Goal: Information Seeking & Learning: Learn about a topic

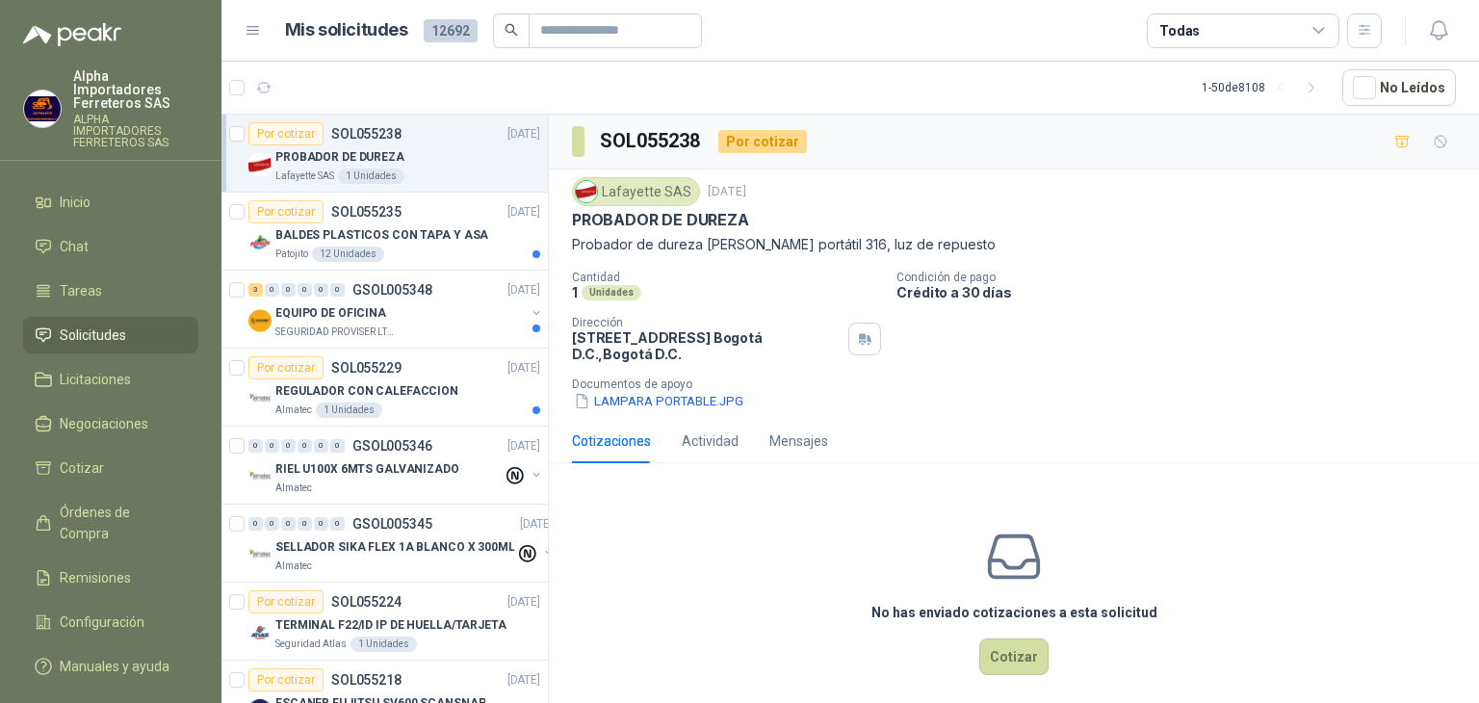
click at [1301, 36] on div "Todas" at bounding box center [1243, 30] width 193 height 35
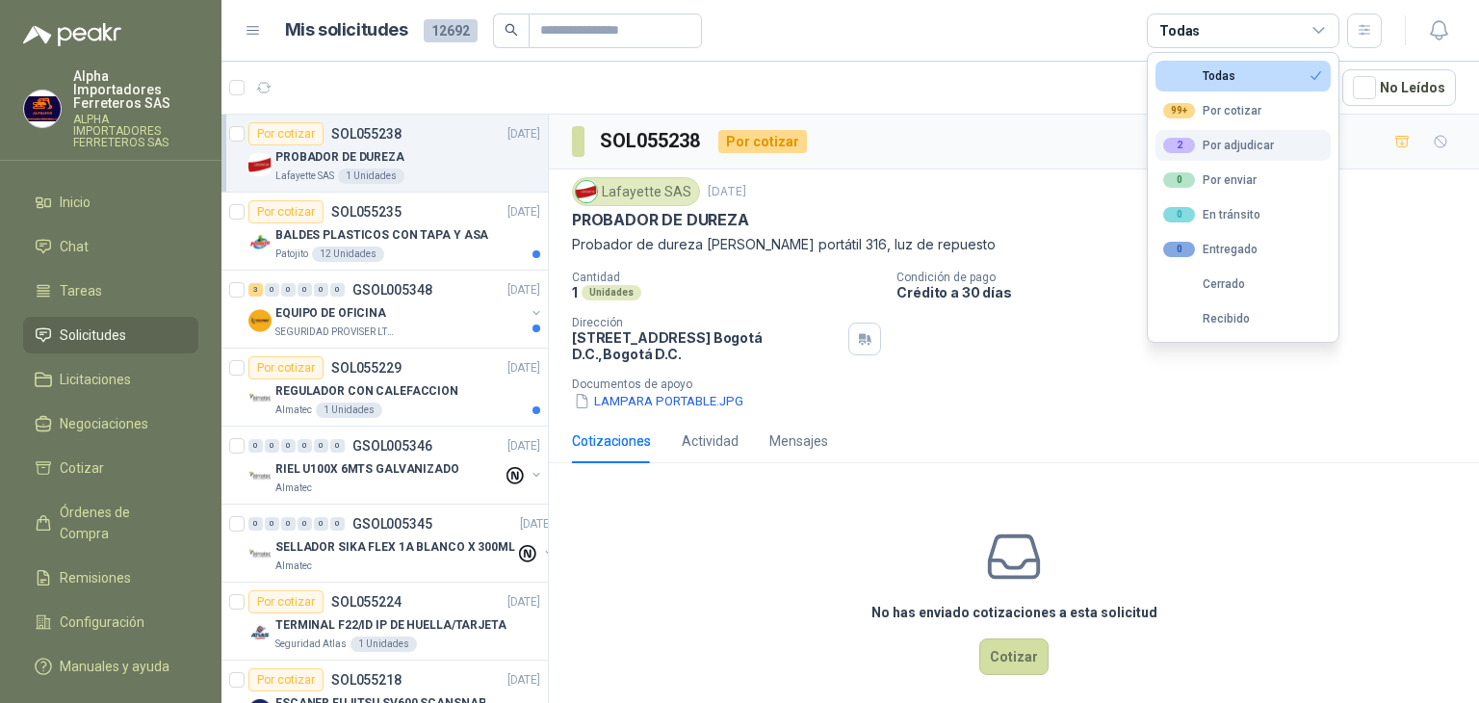
click at [1197, 140] on div "2 Por adjudicar" at bounding box center [1218, 145] width 111 height 15
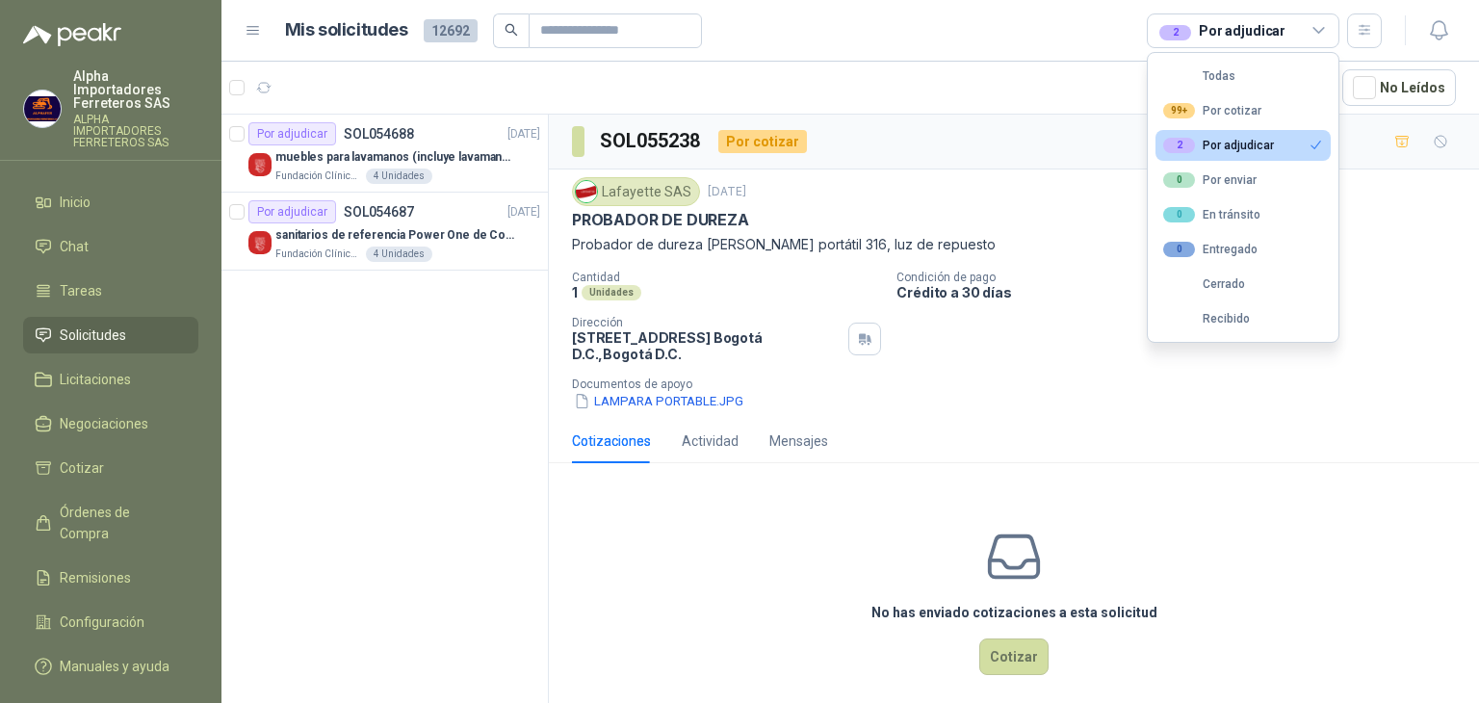
click at [1236, 32] on div "2 Por adjudicar" at bounding box center [1222, 30] width 126 height 21
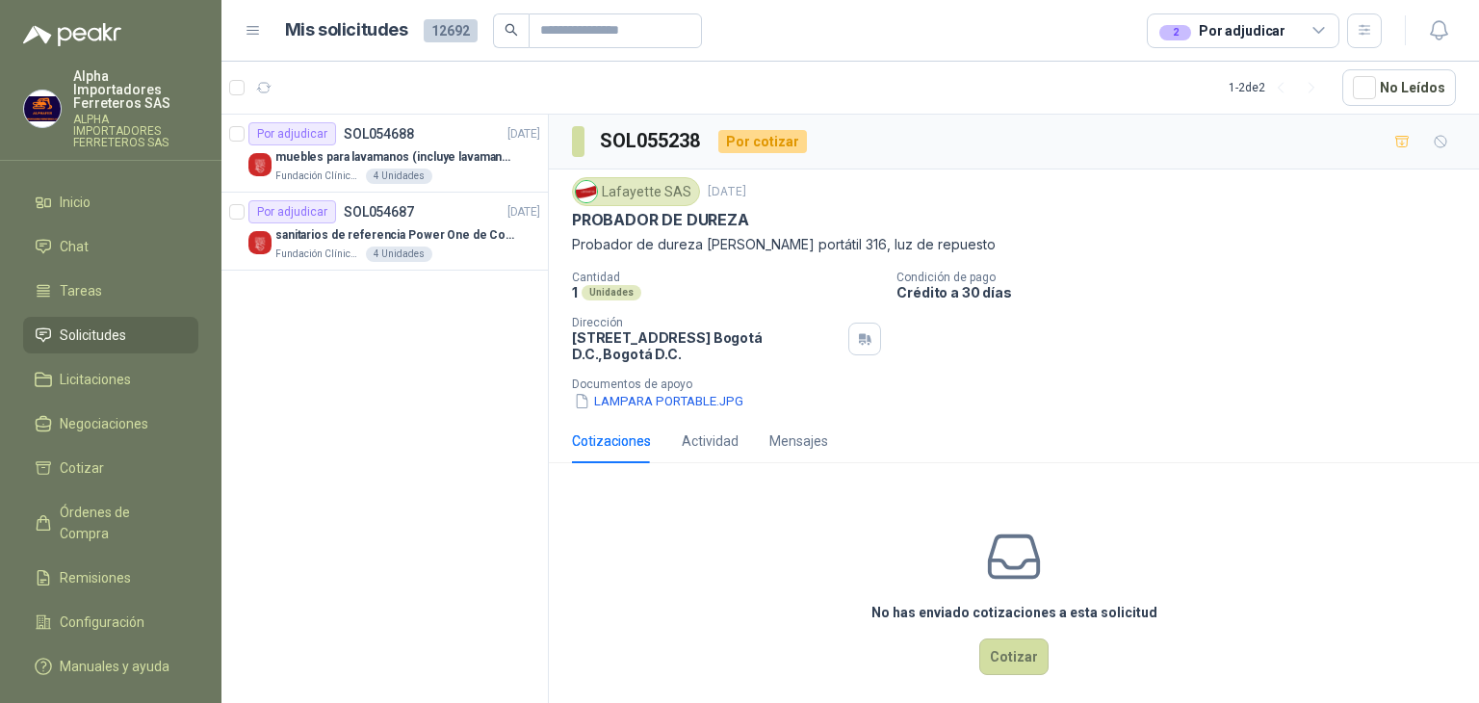
click at [1222, 24] on div "2 Por adjudicar" at bounding box center [1222, 30] width 126 height 21
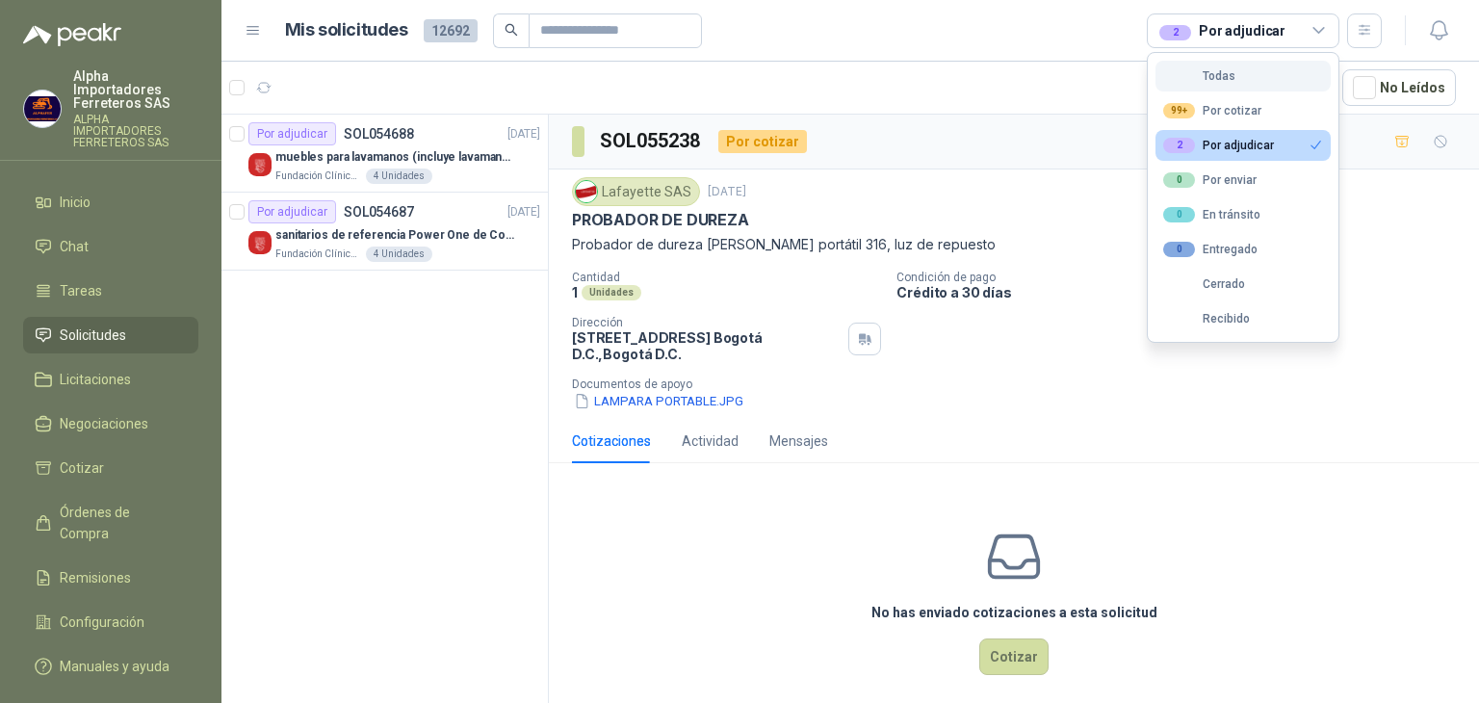
click at [1222, 90] on button "Todas" at bounding box center [1242, 76] width 175 height 31
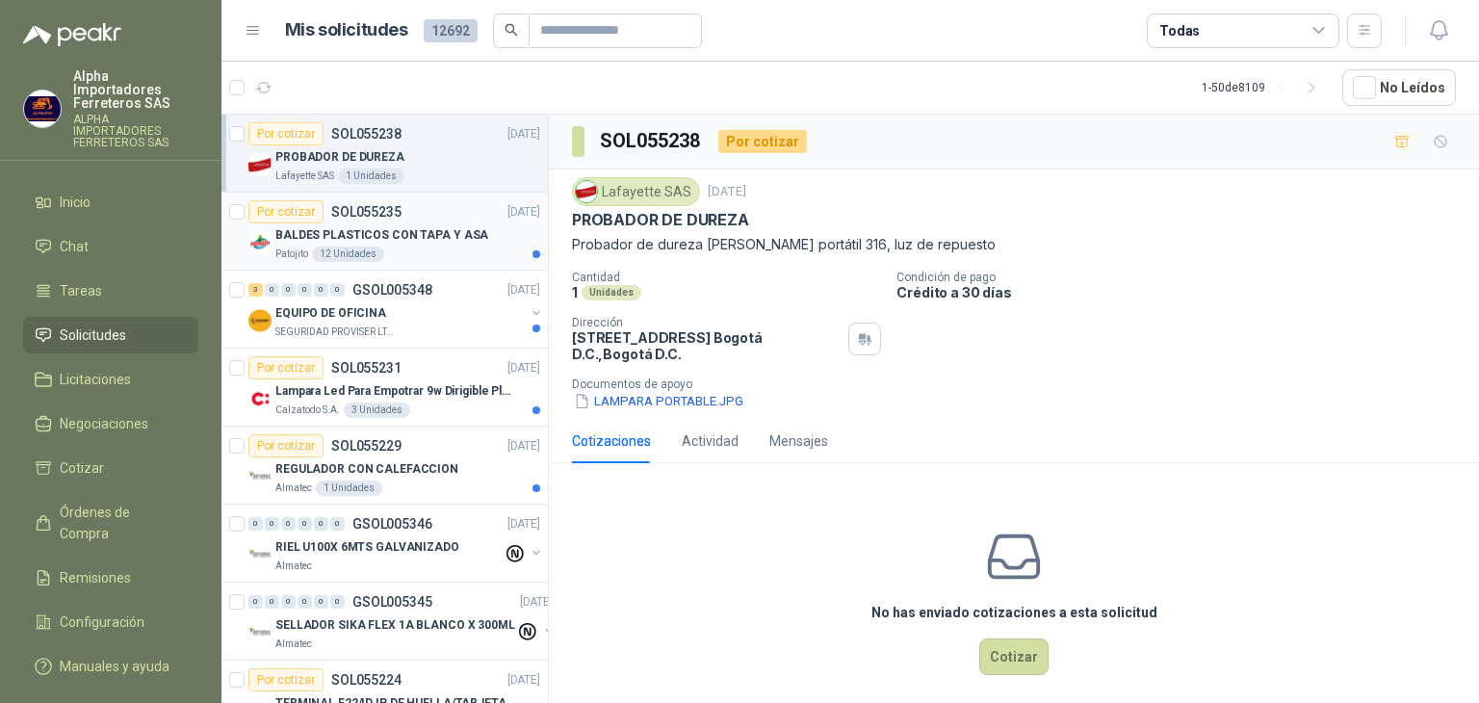
click at [426, 259] on div "Patojito 12 Unidades" at bounding box center [407, 253] width 265 height 15
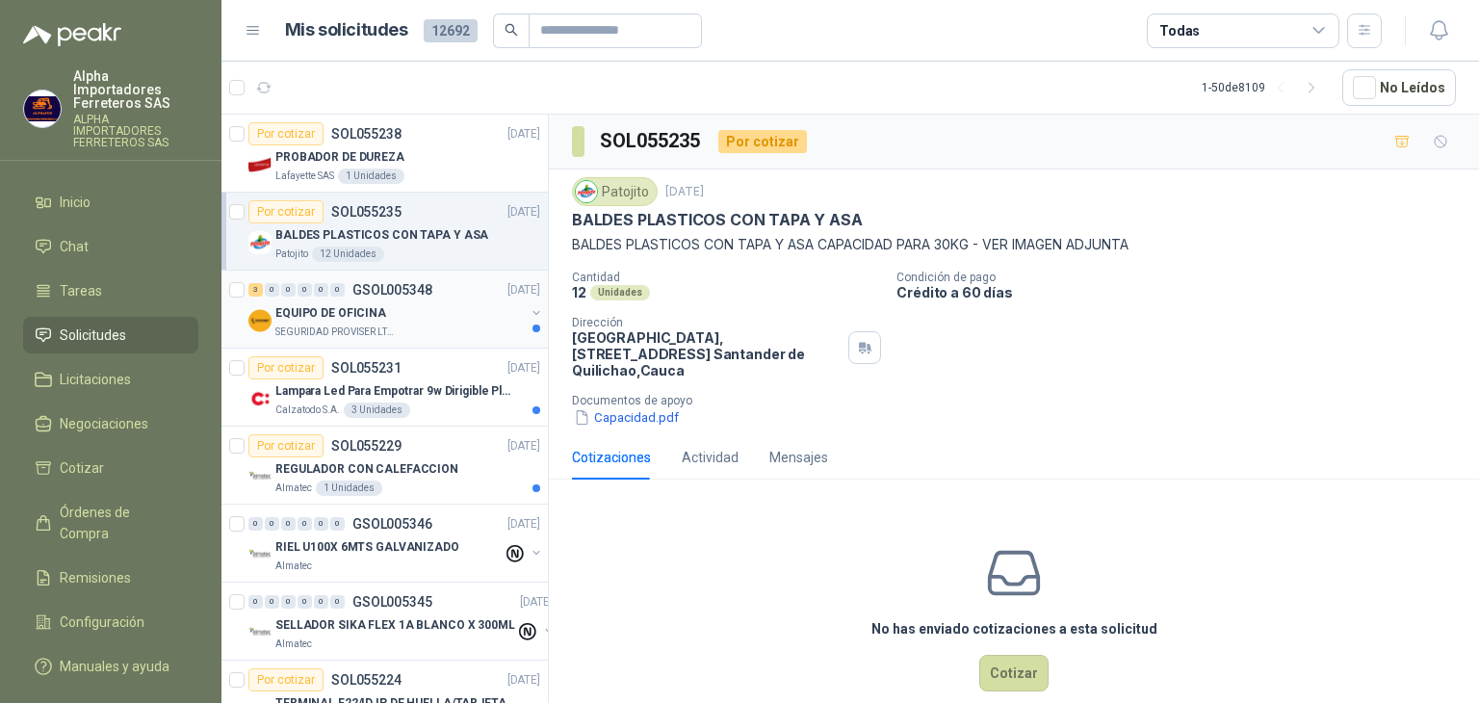
click at [453, 313] on div "EQUIPO DE OFICINA" at bounding box center [399, 312] width 249 height 23
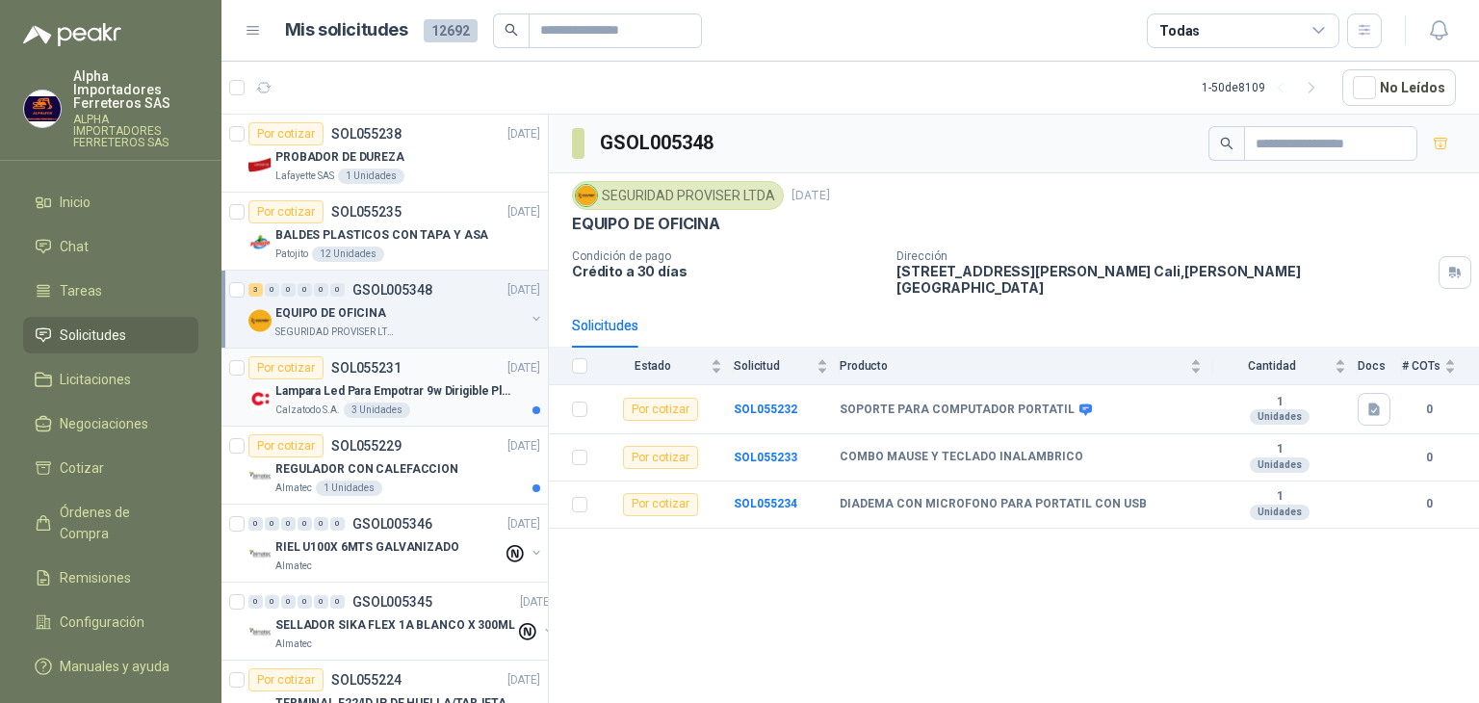
click at [413, 395] on p "Lampara Led Para Empotrar 9w Dirigible Plafon 11cm" at bounding box center [395, 391] width 240 height 18
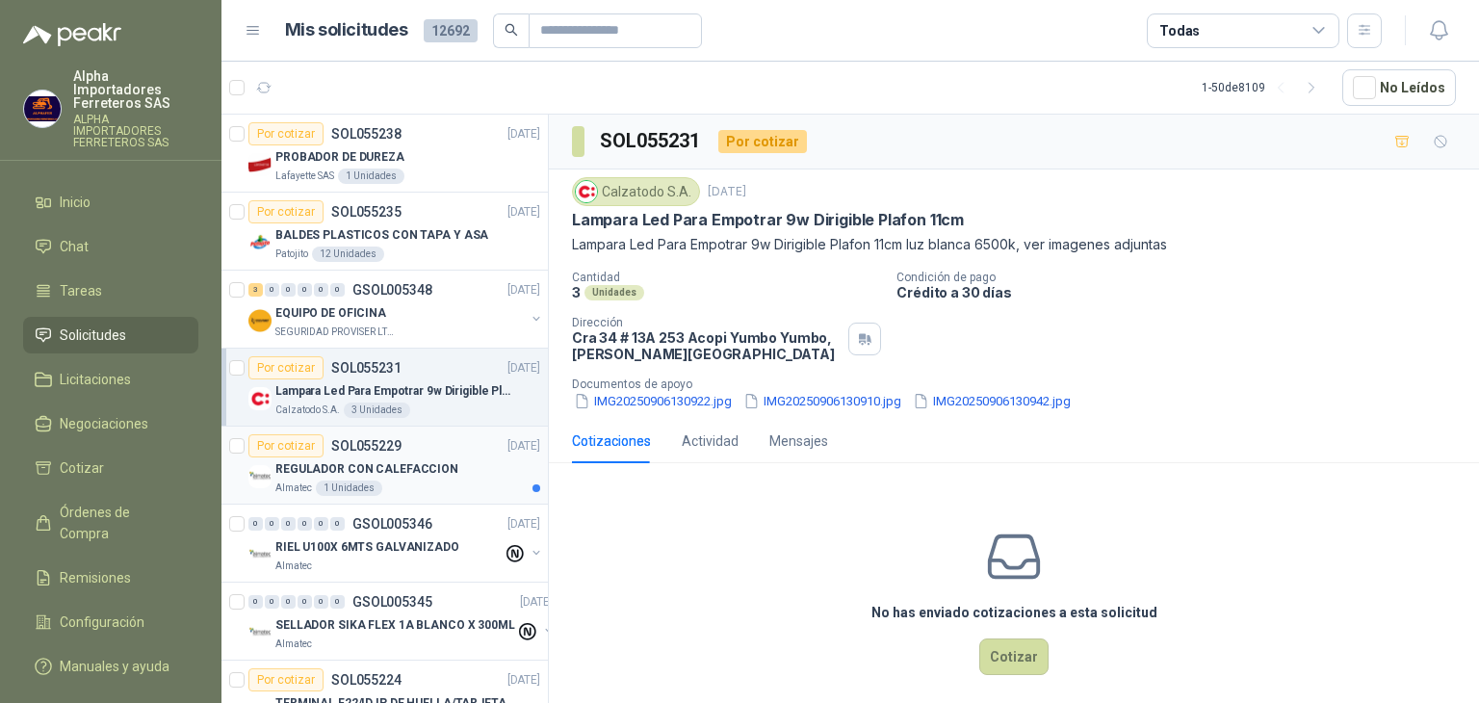
click at [427, 467] on p "REGULADOR CON CALEFACCION" at bounding box center [366, 469] width 183 height 18
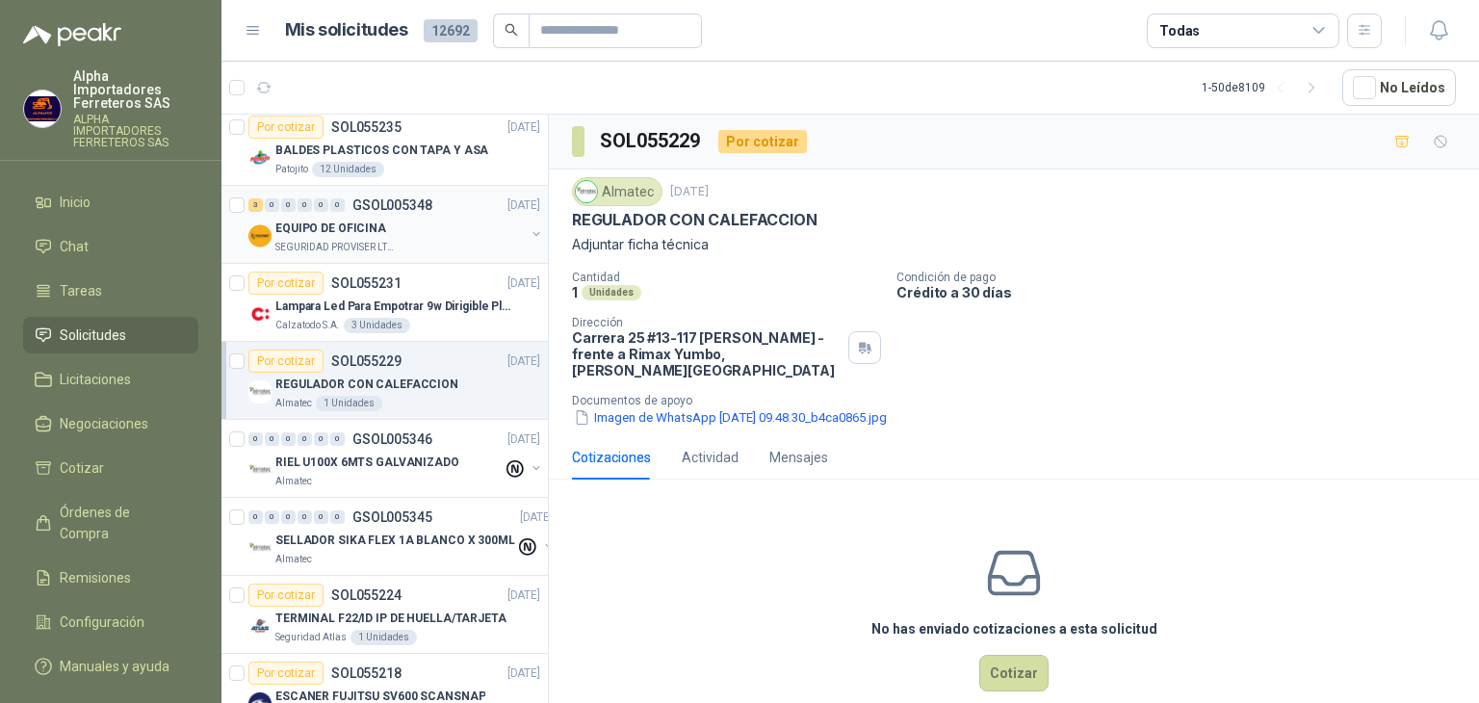
scroll to position [193, 0]
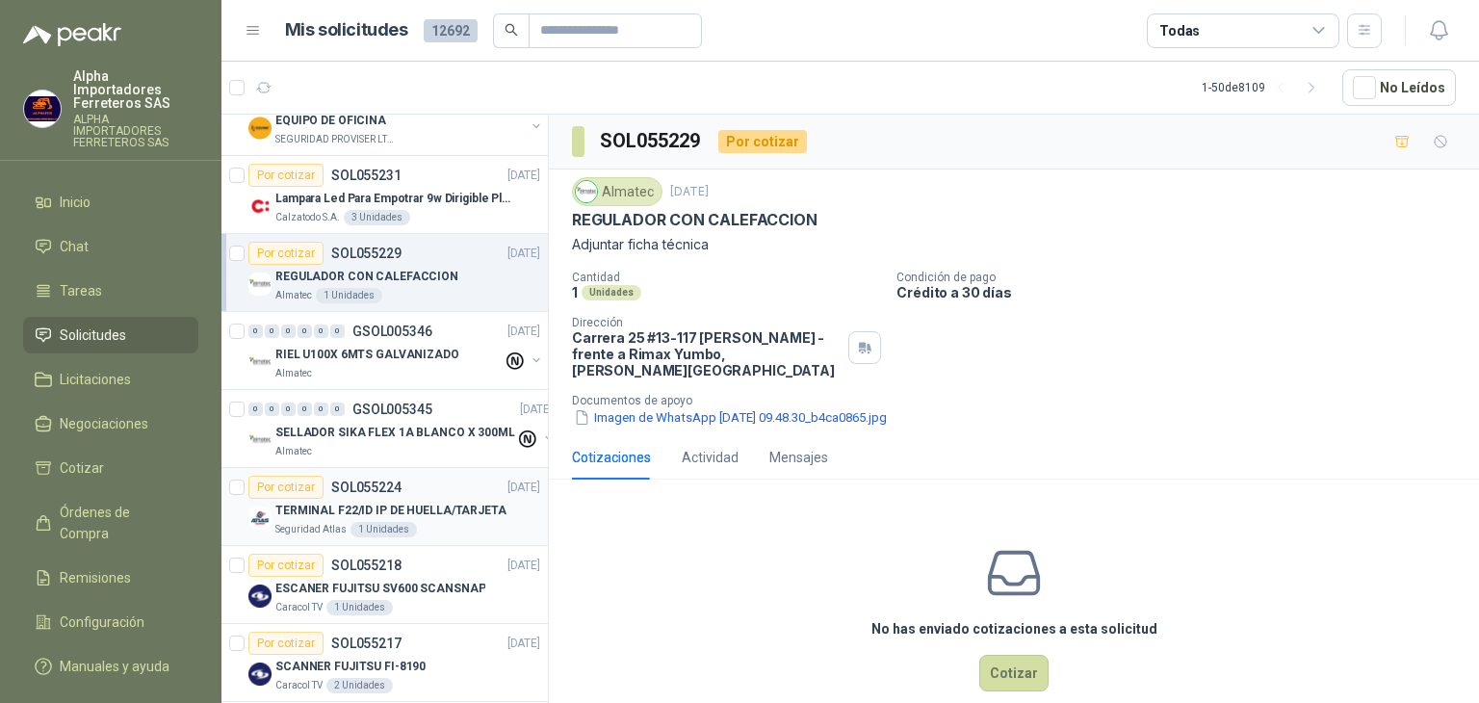
click at [433, 531] on div "Seguridad Atlas 1 Unidades" at bounding box center [407, 529] width 265 height 15
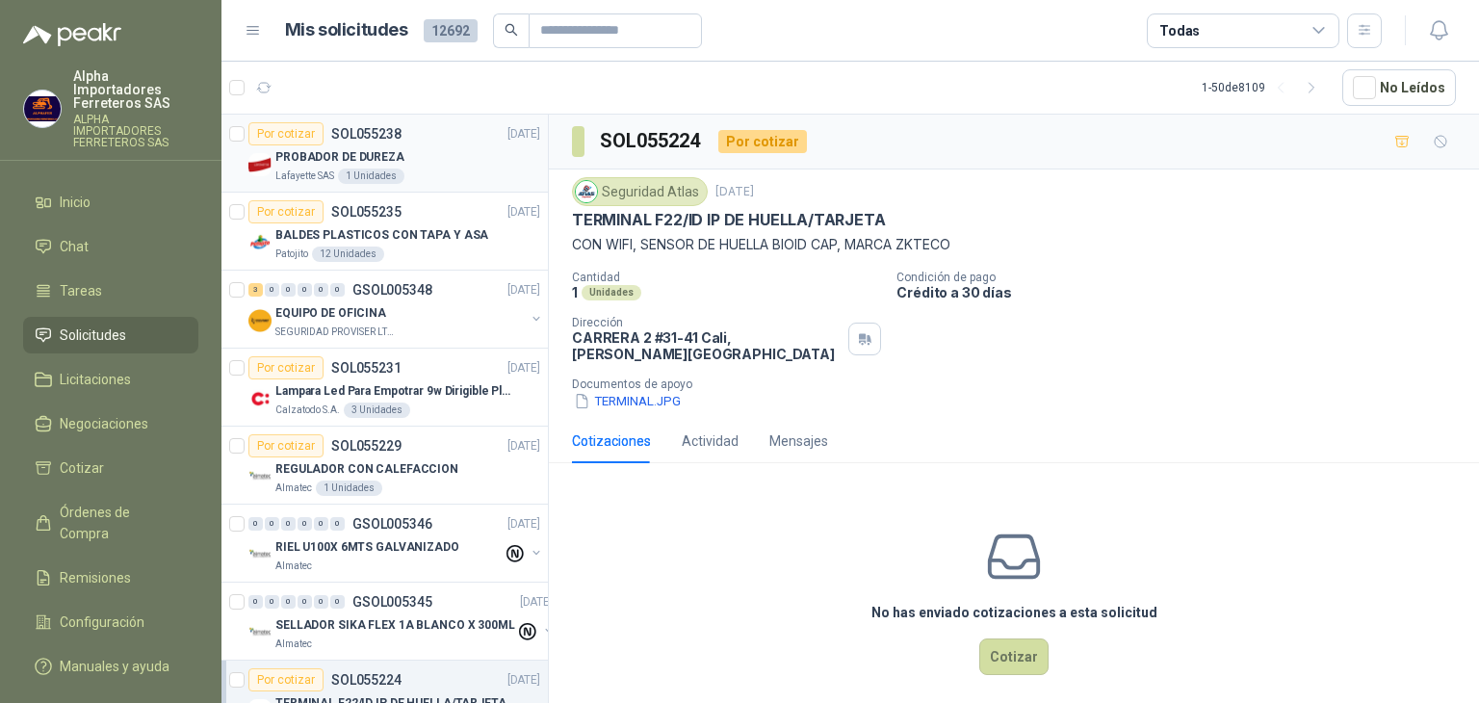
click at [432, 158] on div "PROBADOR DE DUREZA" at bounding box center [407, 156] width 265 height 23
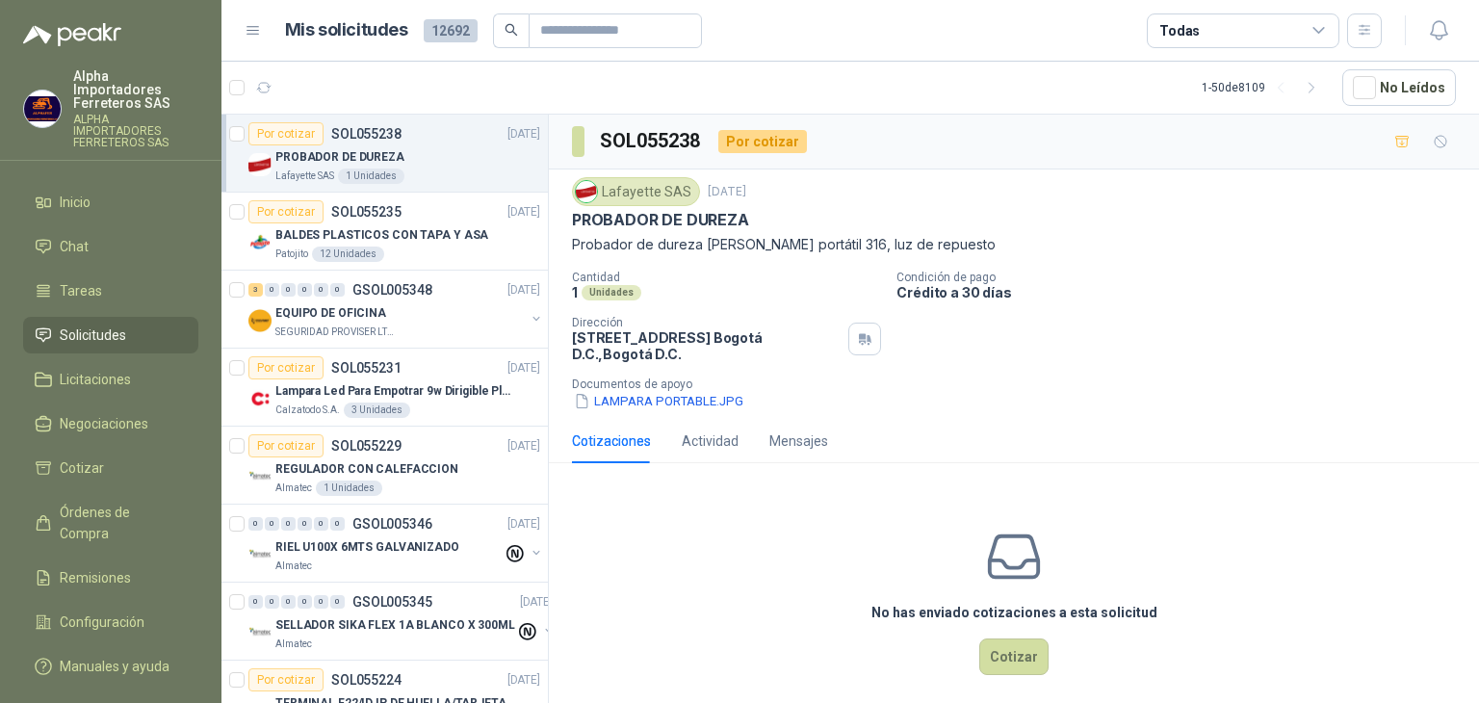
click at [981, 114] on div "Por cotizar SOL055238 09/09/25 PROBADOR DE DUREZA Lafayette SAS 1 Unidades Por …" at bounding box center [849, 412] width 1257 height 596
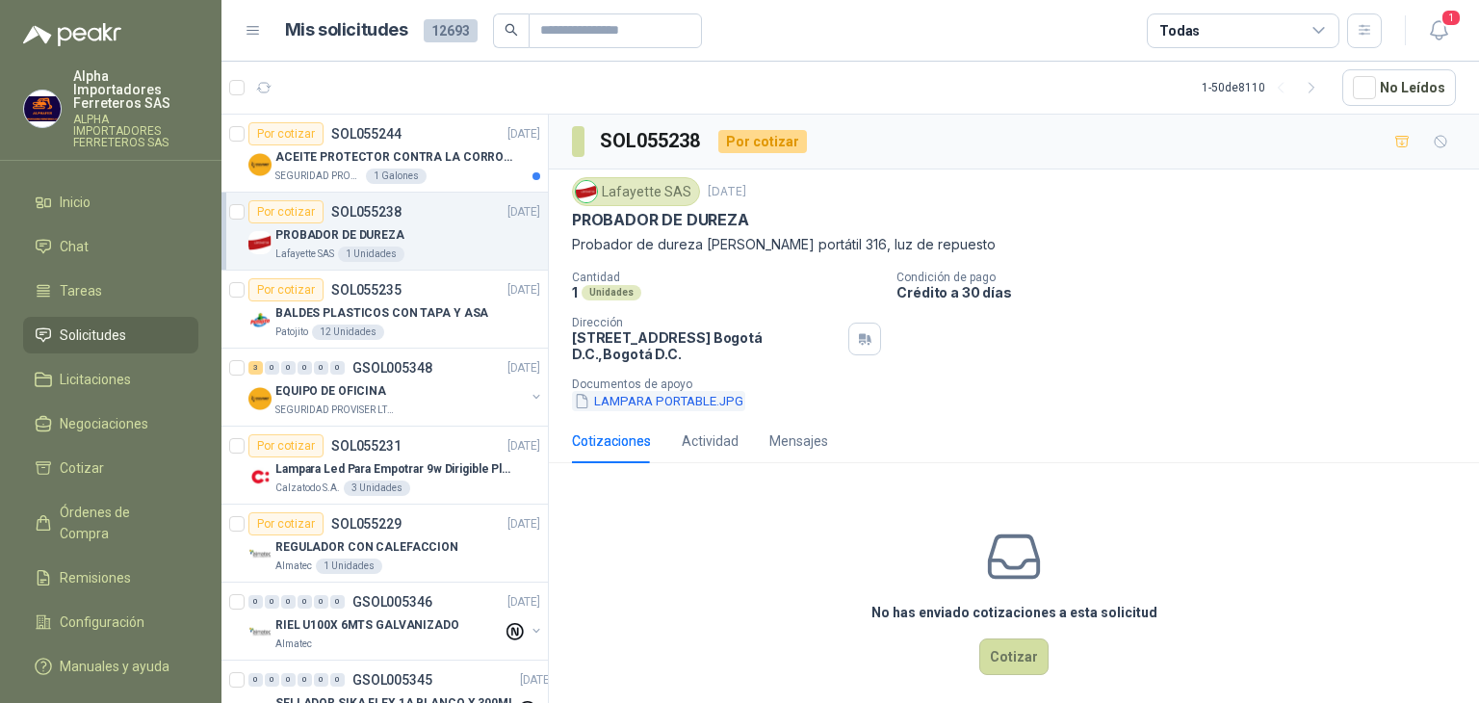
click at [666, 402] on button "LAMPARA PORTABLE.JPG" at bounding box center [658, 401] width 173 height 20
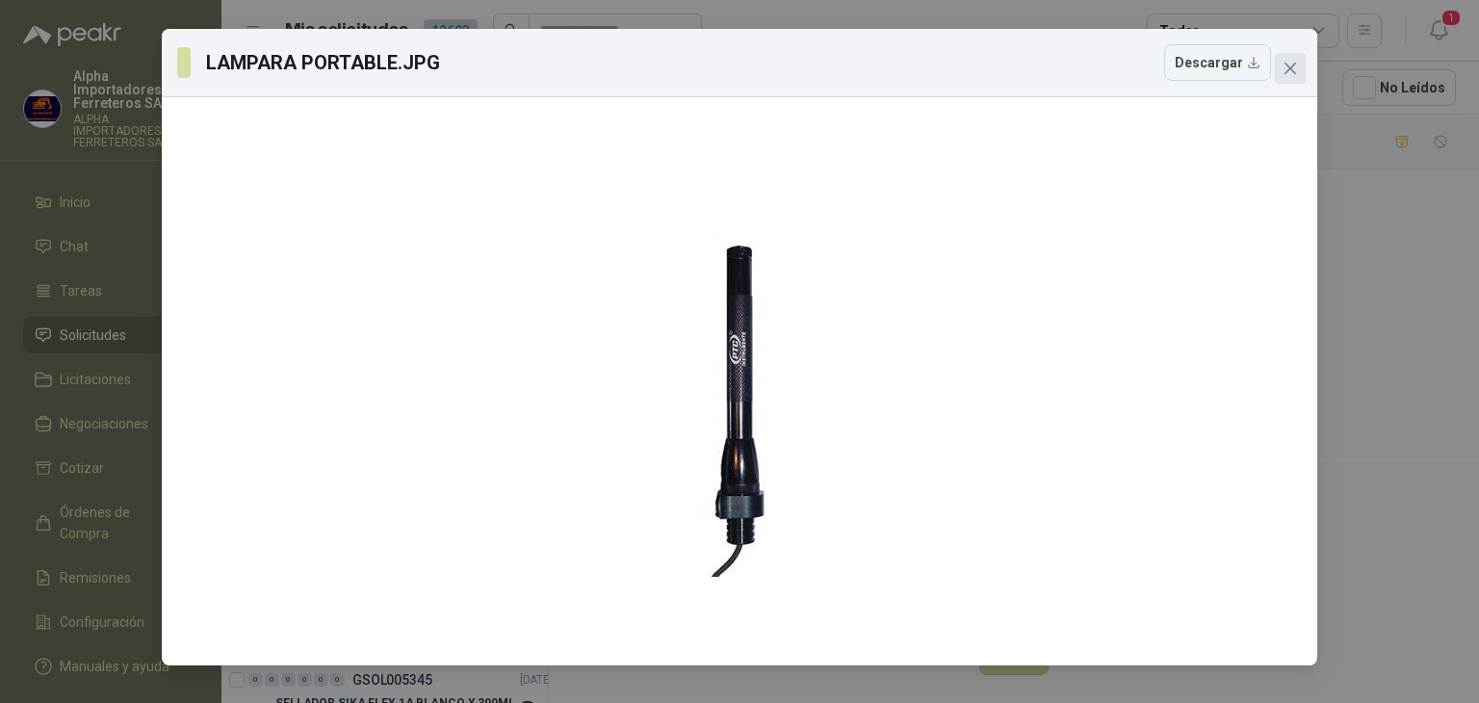
click at [1288, 70] on icon "close" at bounding box center [1289, 68] width 15 height 15
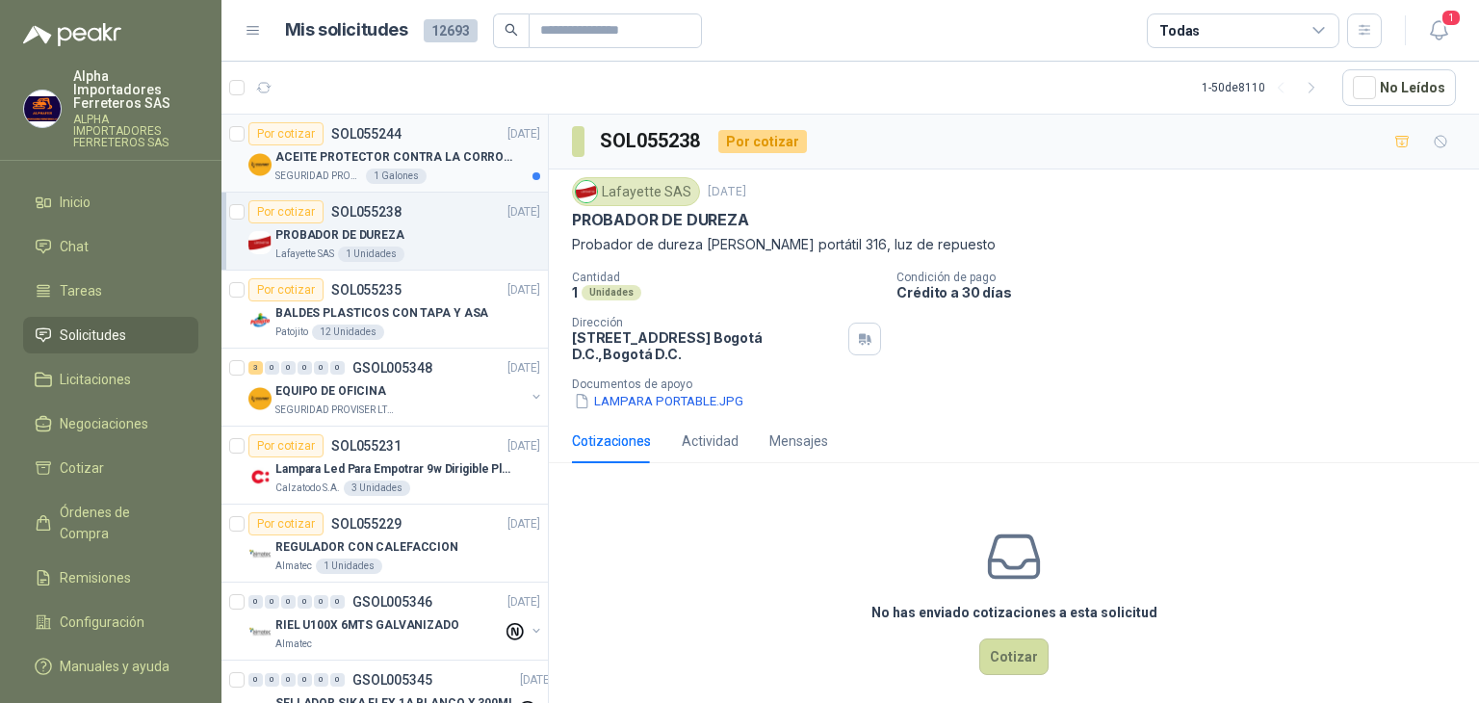
click at [412, 145] on div "ACEITE PROTECTOR CONTRA LA CORROSION - PARA LIMPIEZA DE ARMAMENTO" at bounding box center [407, 156] width 265 height 23
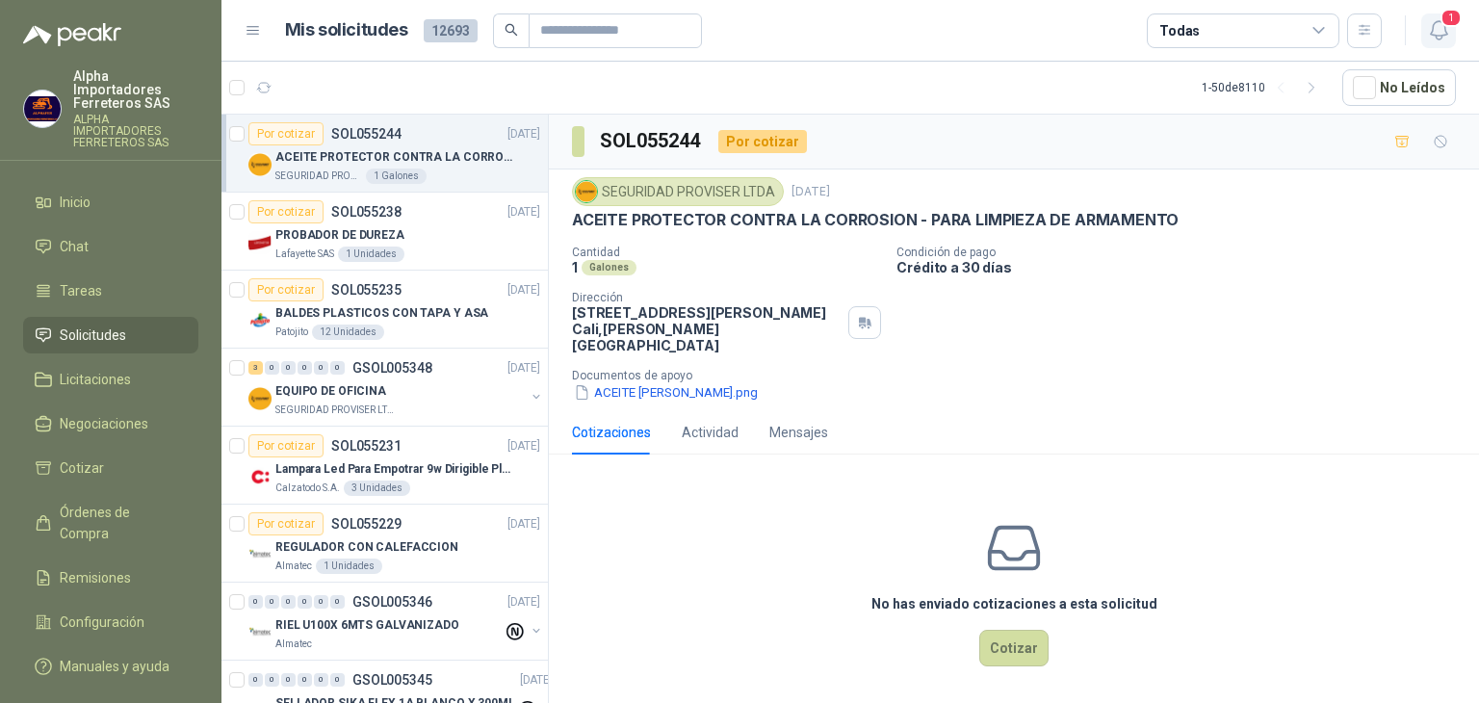
click at [1432, 22] on icon "button" at bounding box center [1439, 30] width 24 height 24
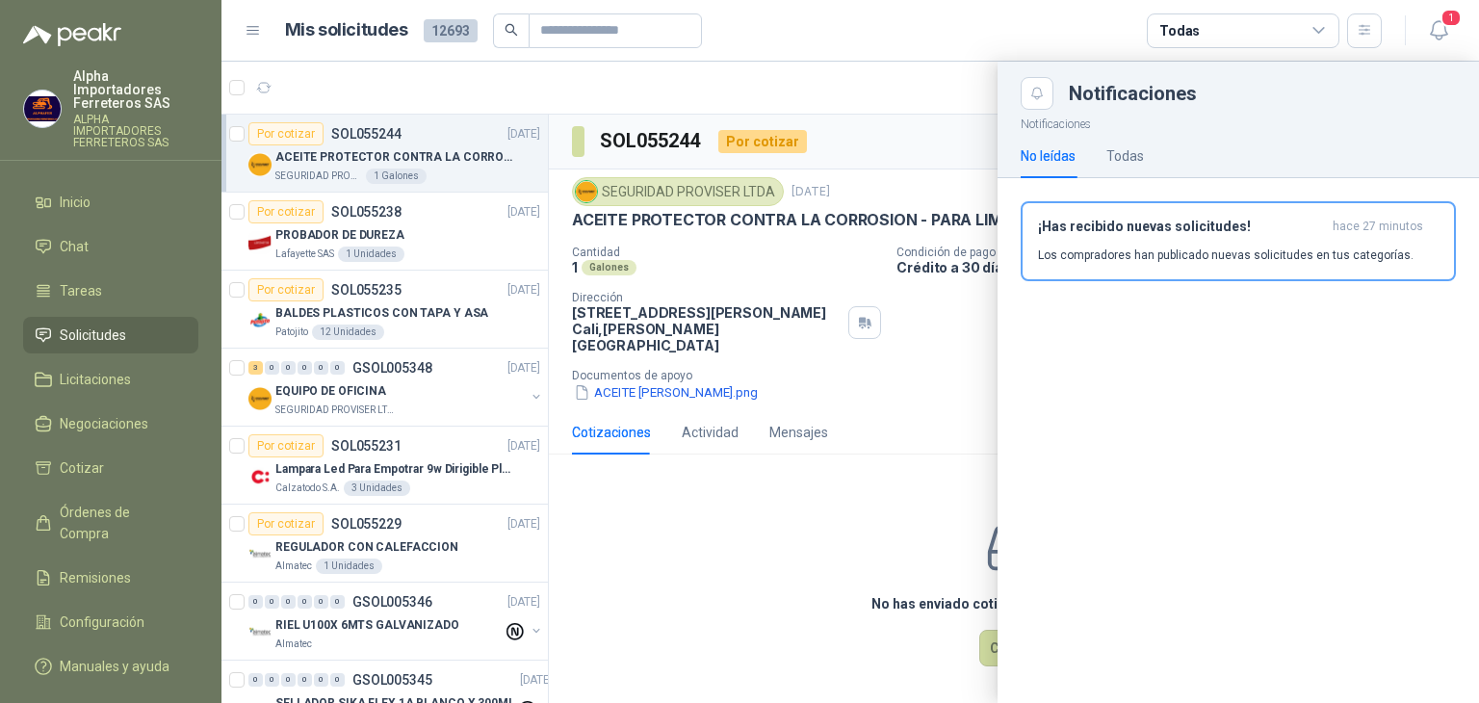
click at [1057, 39] on article "Mis solicitudes 12693 Todas" at bounding box center [834, 30] width 1098 height 35
click at [943, 29] on article "Mis solicitudes 12693 Todas" at bounding box center [834, 30] width 1098 height 35
click at [849, 396] on div at bounding box center [849, 382] width 1257 height 641
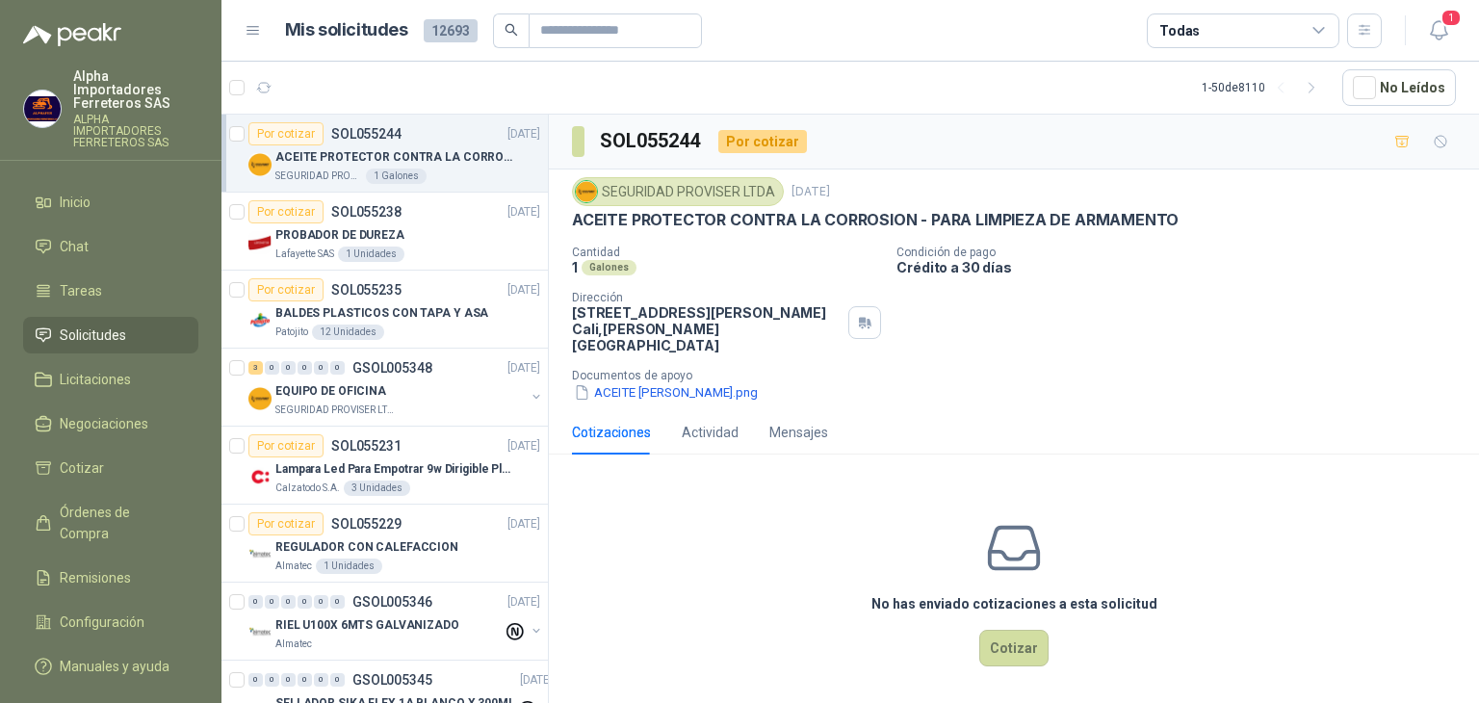
click at [820, 11] on header "Mis solicitudes 12693 Todas 1" at bounding box center [849, 31] width 1257 height 62
click at [1297, 22] on div "Todas" at bounding box center [1243, 30] width 193 height 35
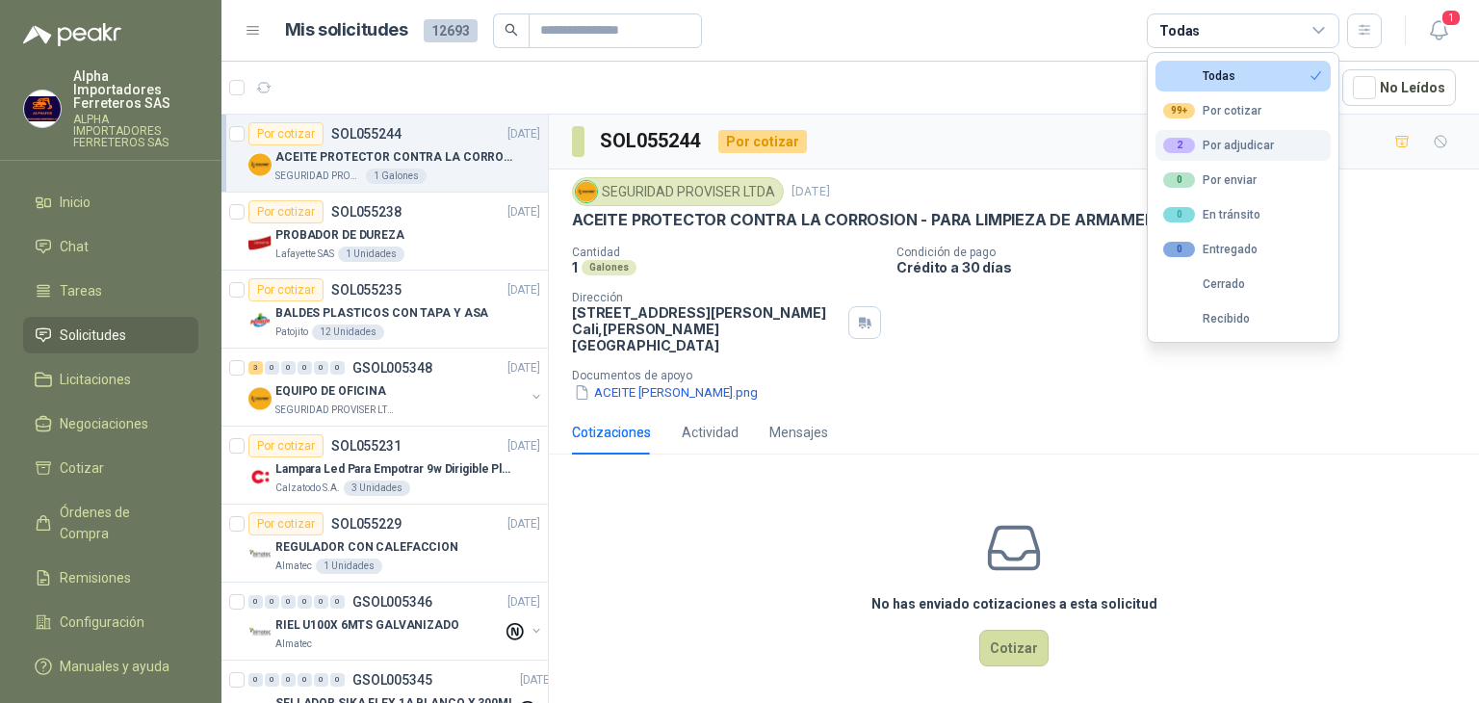
click at [1217, 149] on div "2 Por adjudicar" at bounding box center [1218, 145] width 111 height 15
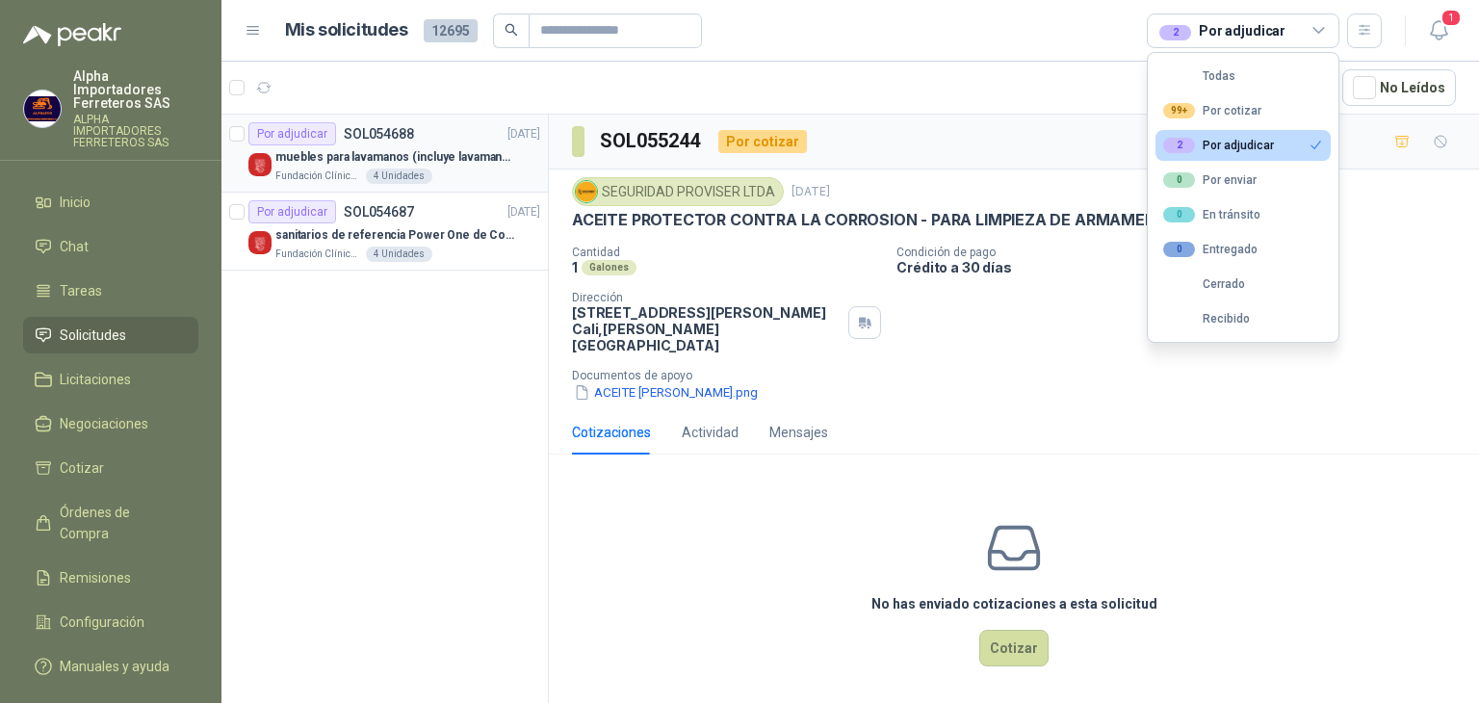
click at [288, 136] on div "Por adjudicar" at bounding box center [292, 133] width 88 height 23
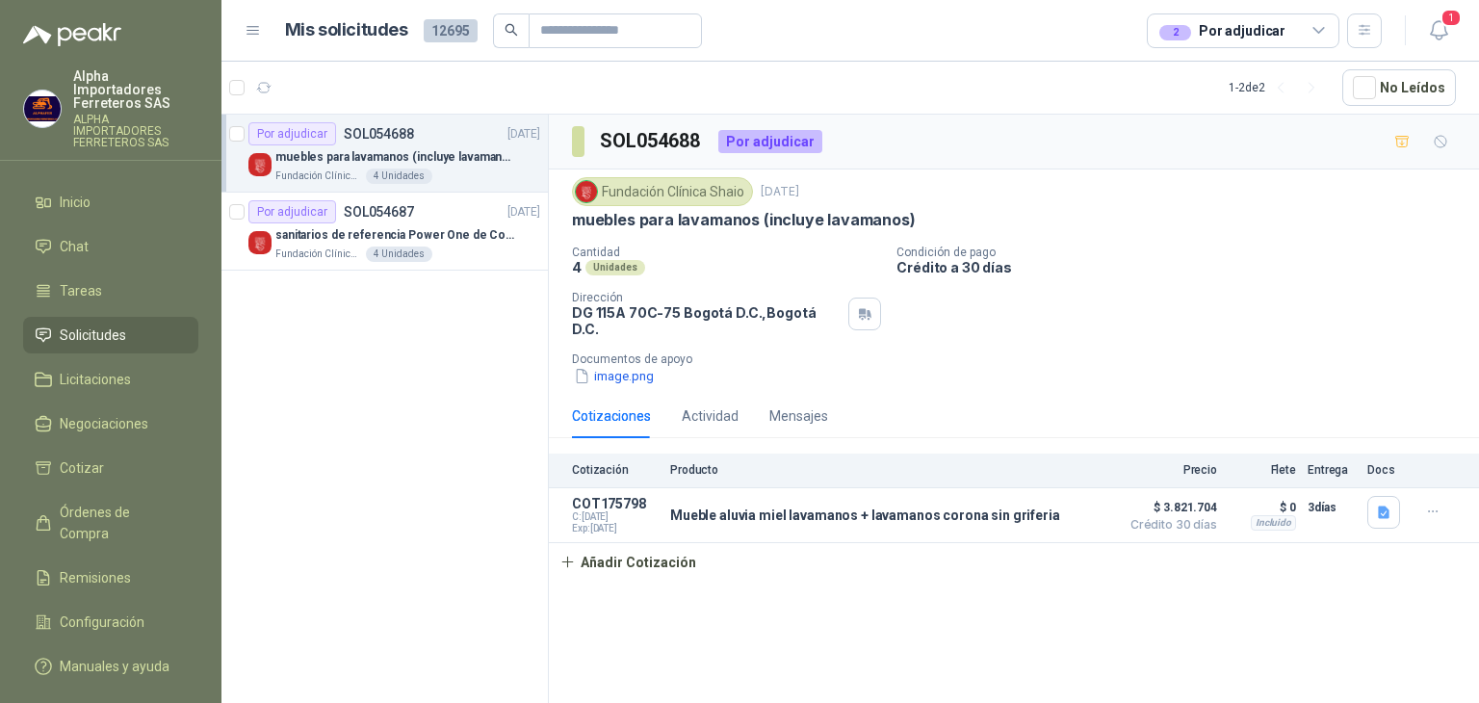
click at [112, 324] on span "Solicitudes" at bounding box center [93, 334] width 66 height 21
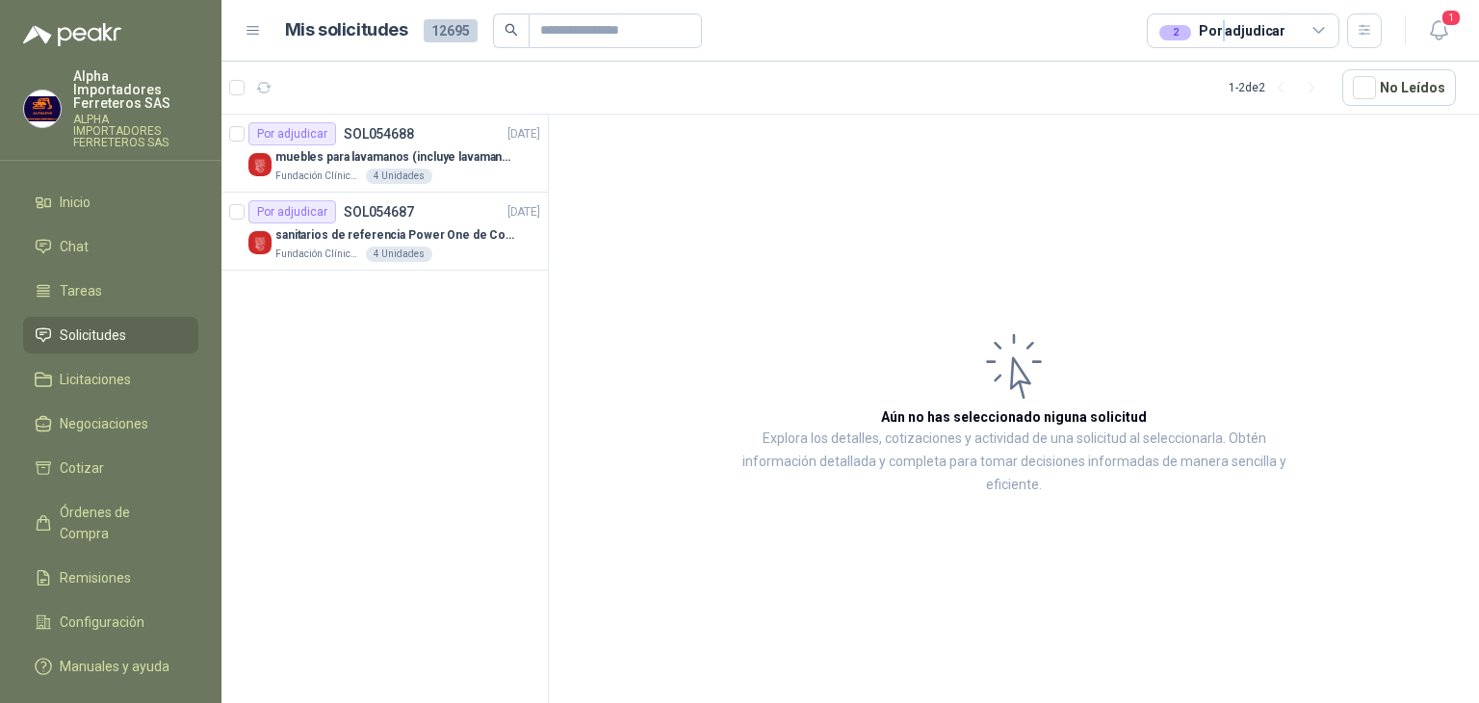
click at [1225, 43] on div "2 Por adjudicar" at bounding box center [1243, 30] width 193 height 35
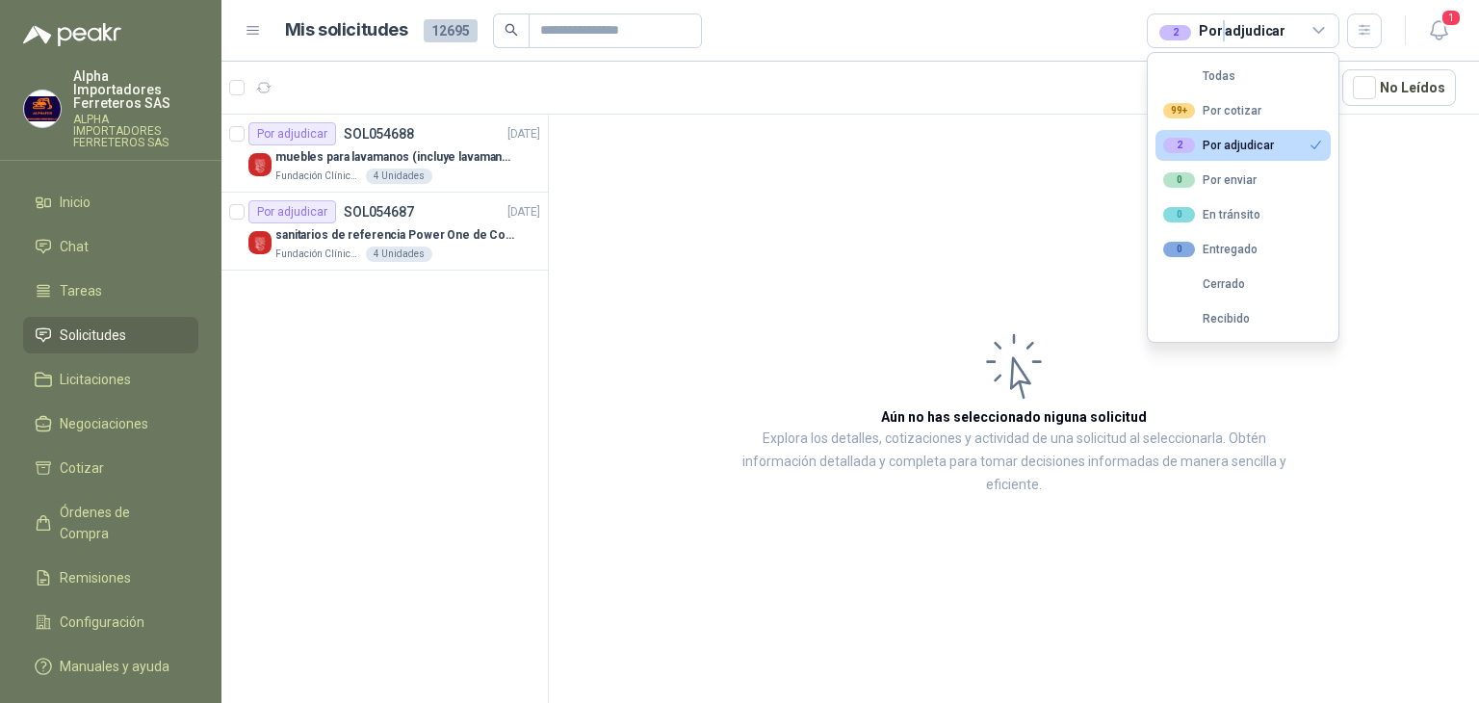
drag, startPoint x: 1204, startPoint y: 83, endPoint x: 1152, endPoint y: 115, distance: 60.1
click at [1204, 83] on button "Todas" at bounding box center [1242, 76] width 175 height 31
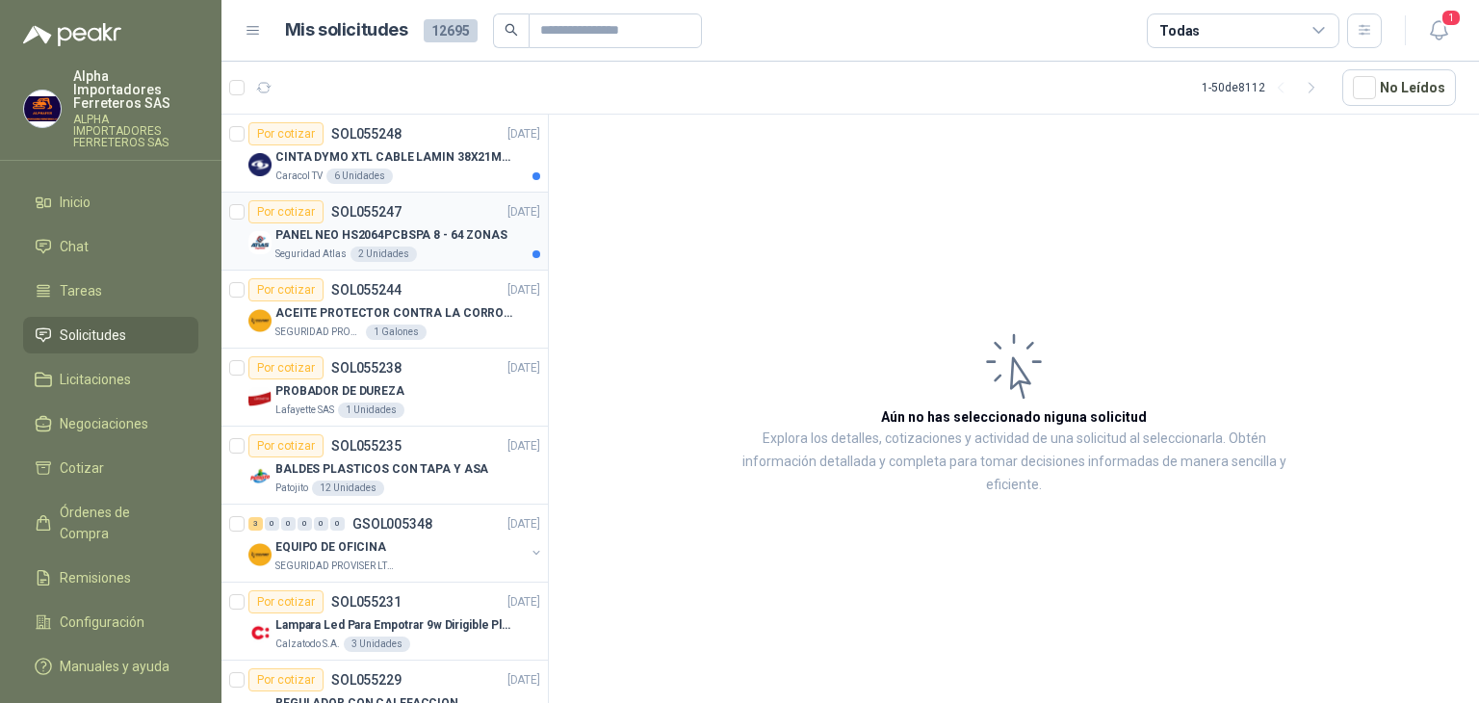
click at [426, 233] on p "PANEL NEO HS2064PCBSPA 8 - 64 ZONAS" at bounding box center [391, 235] width 232 height 18
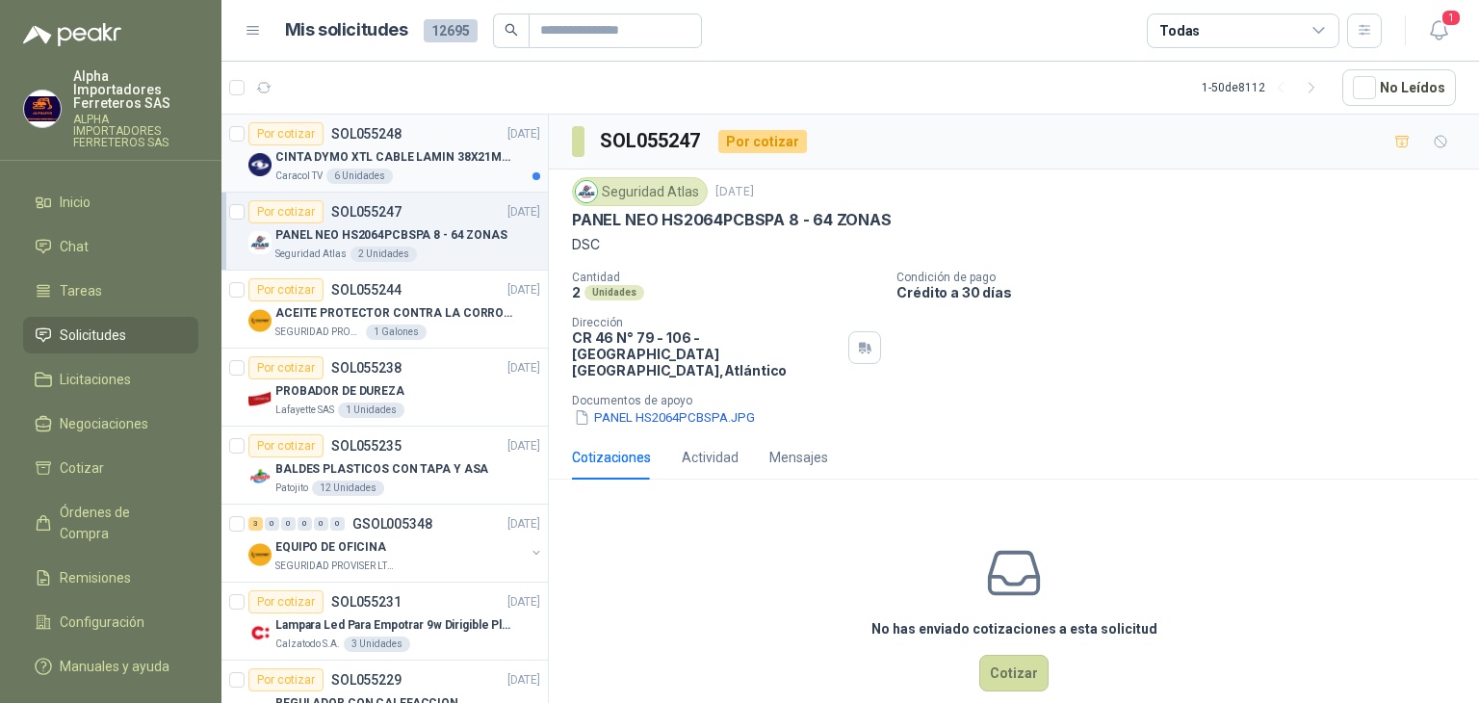
click at [437, 178] on div "Caracol TV 6 Unidades" at bounding box center [407, 175] width 265 height 15
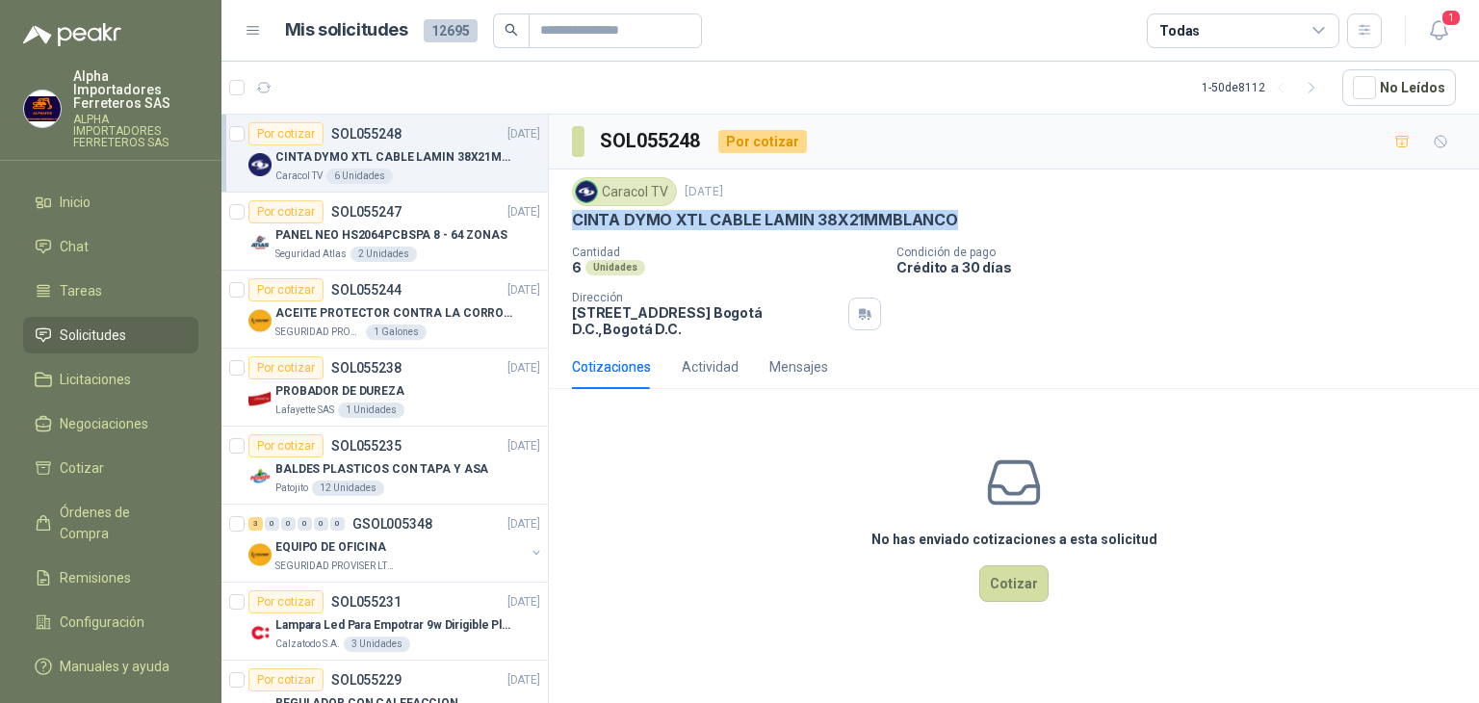
drag, startPoint x: 964, startPoint y: 215, endPoint x: 568, endPoint y: 226, distance: 395.9
click at [568, 226] on div "Caracol TV [DATE] CINTA DYMO XTL CABLE LAMIN 38X21MMBLANCO Cantidad 6 Unidades …" at bounding box center [1014, 256] width 930 height 175
copy p "CINTA DYMO XTL CABLE LAMIN 38X21MMBLANCO"
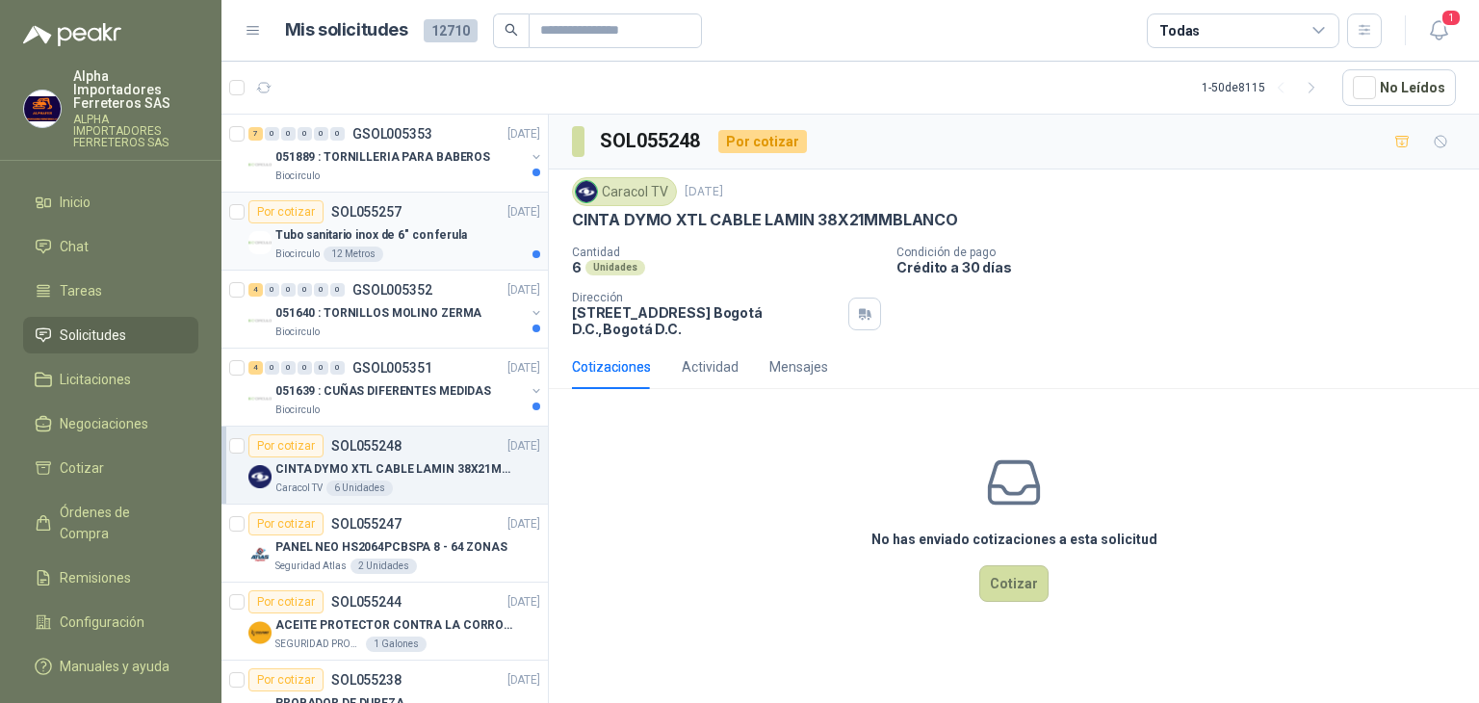
click at [401, 246] on div "Biocirculo 12 Metros" at bounding box center [407, 253] width 265 height 15
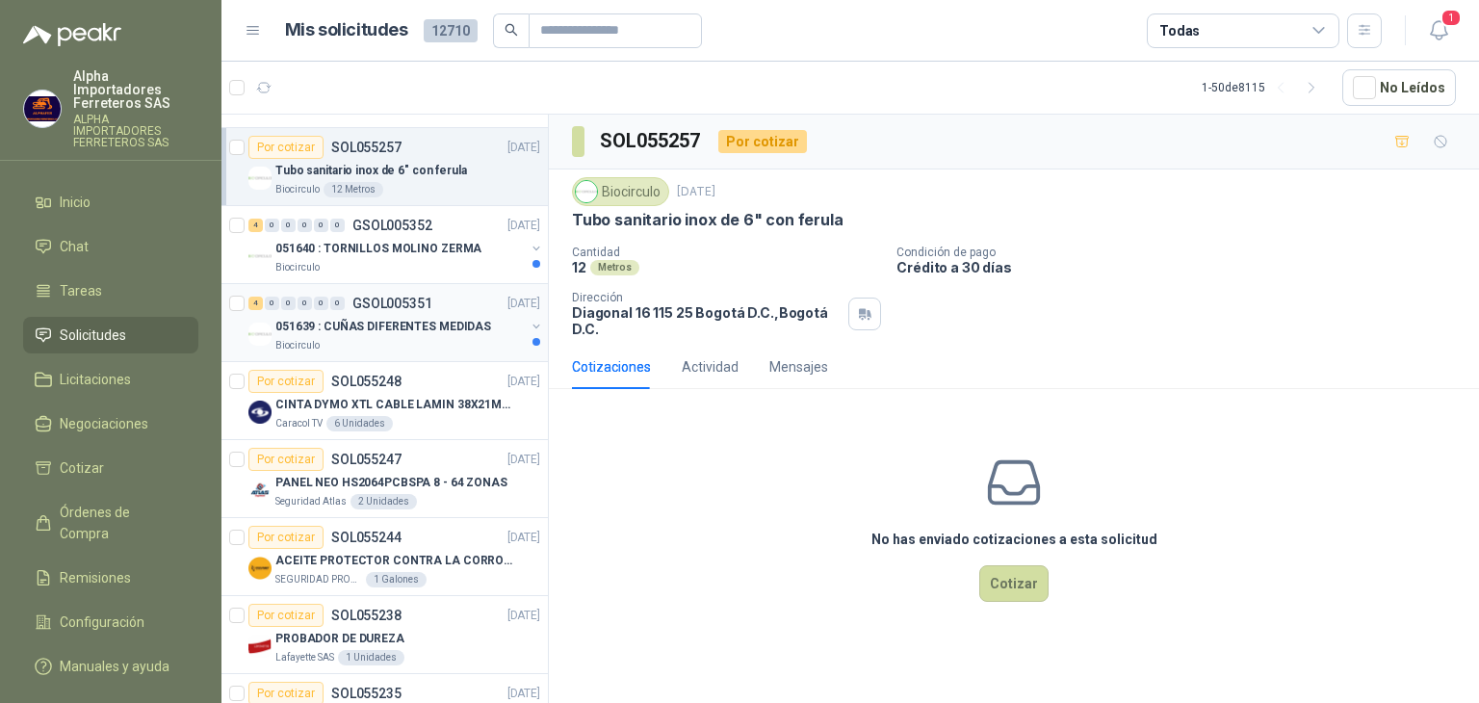
scroll to position [96, 0]
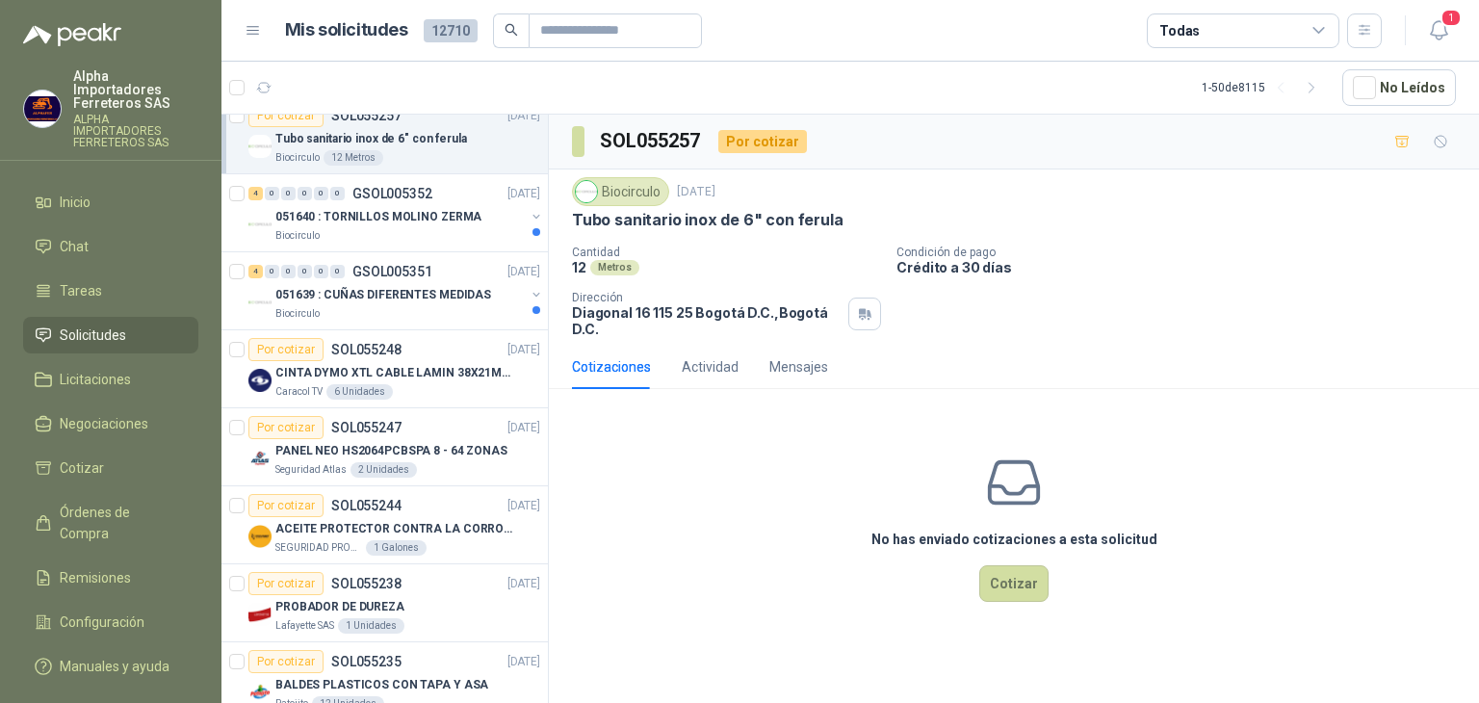
click at [1219, 15] on div "Todas" at bounding box center [1243, 30] width 193 height 35
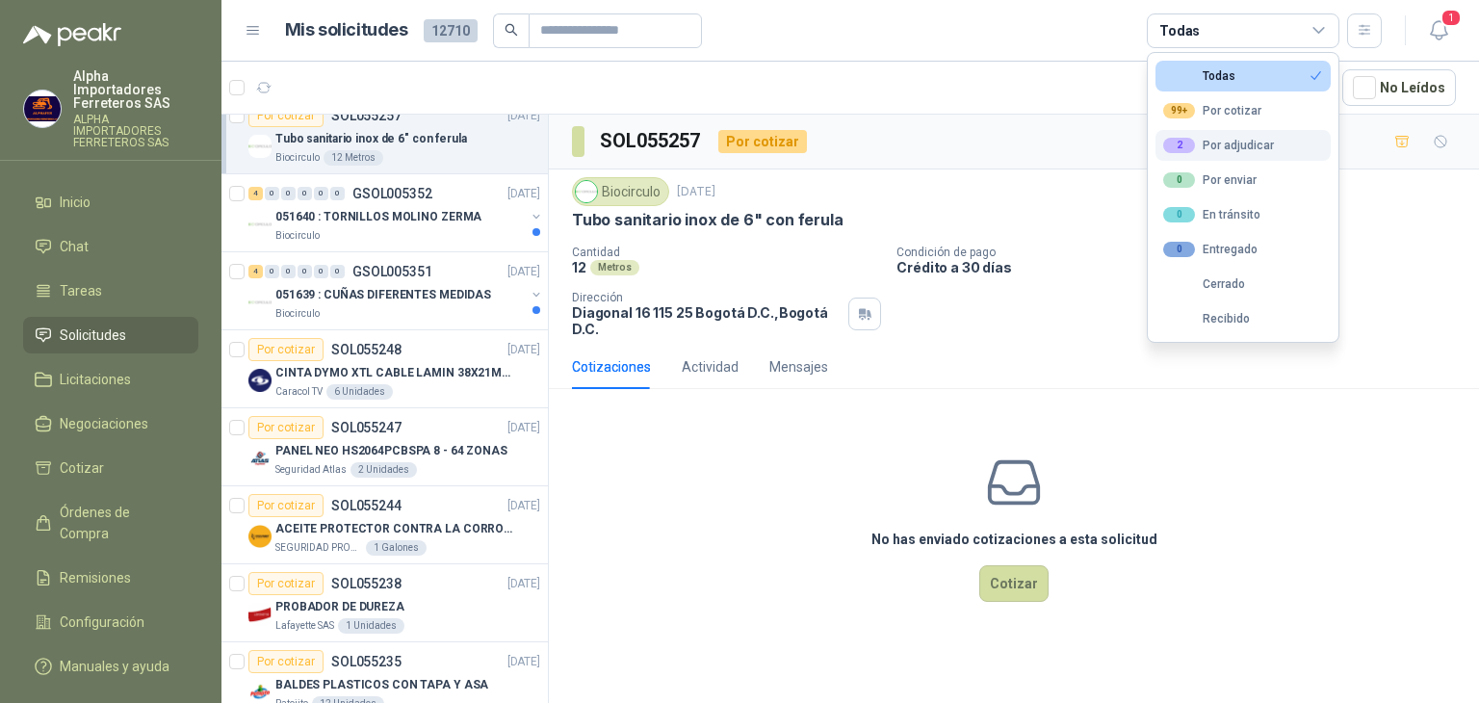
click at [1205, 141] on div "2 Por adjudicar" at bounding box center [1218, 145] width 111 height 15
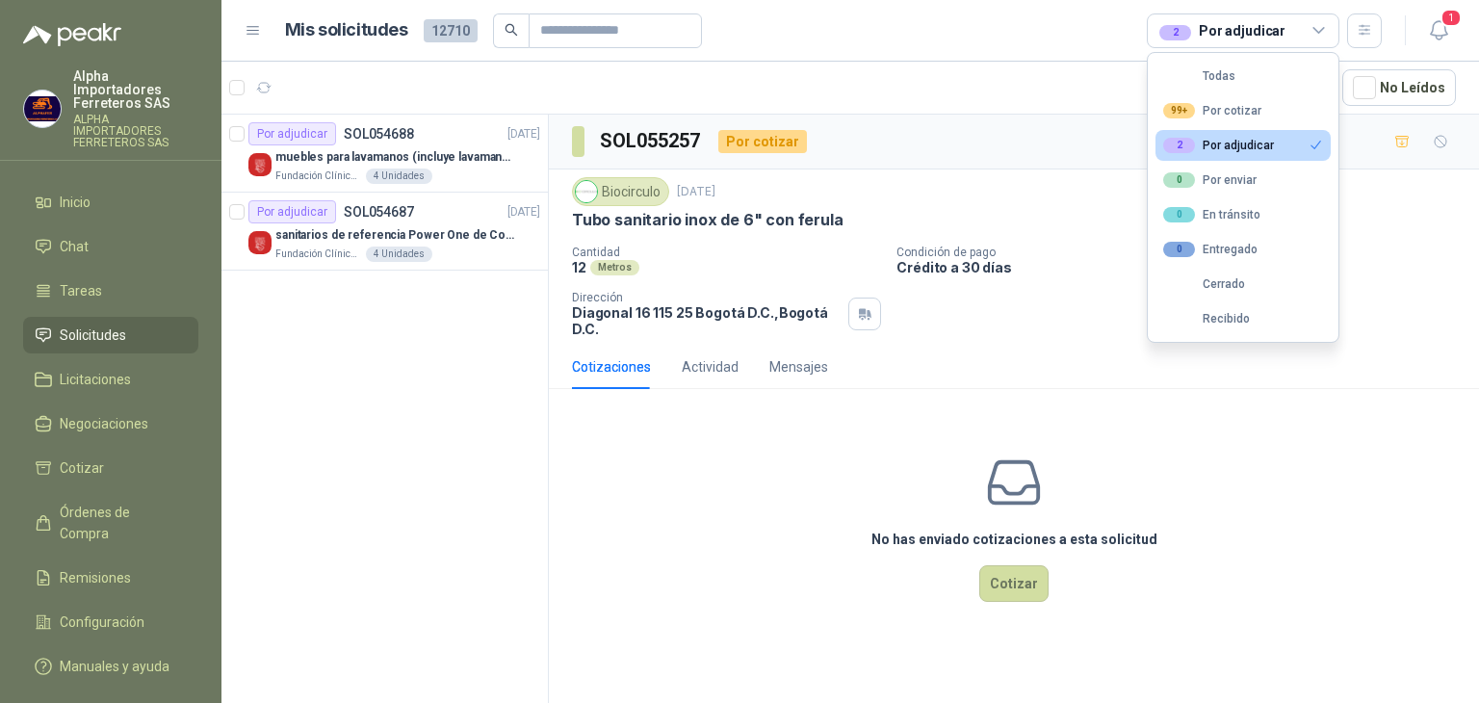
scroll to position [0, 0]
click at [1189, 31] on div "2" at bounding box center [1175, 32] width 32 height 15
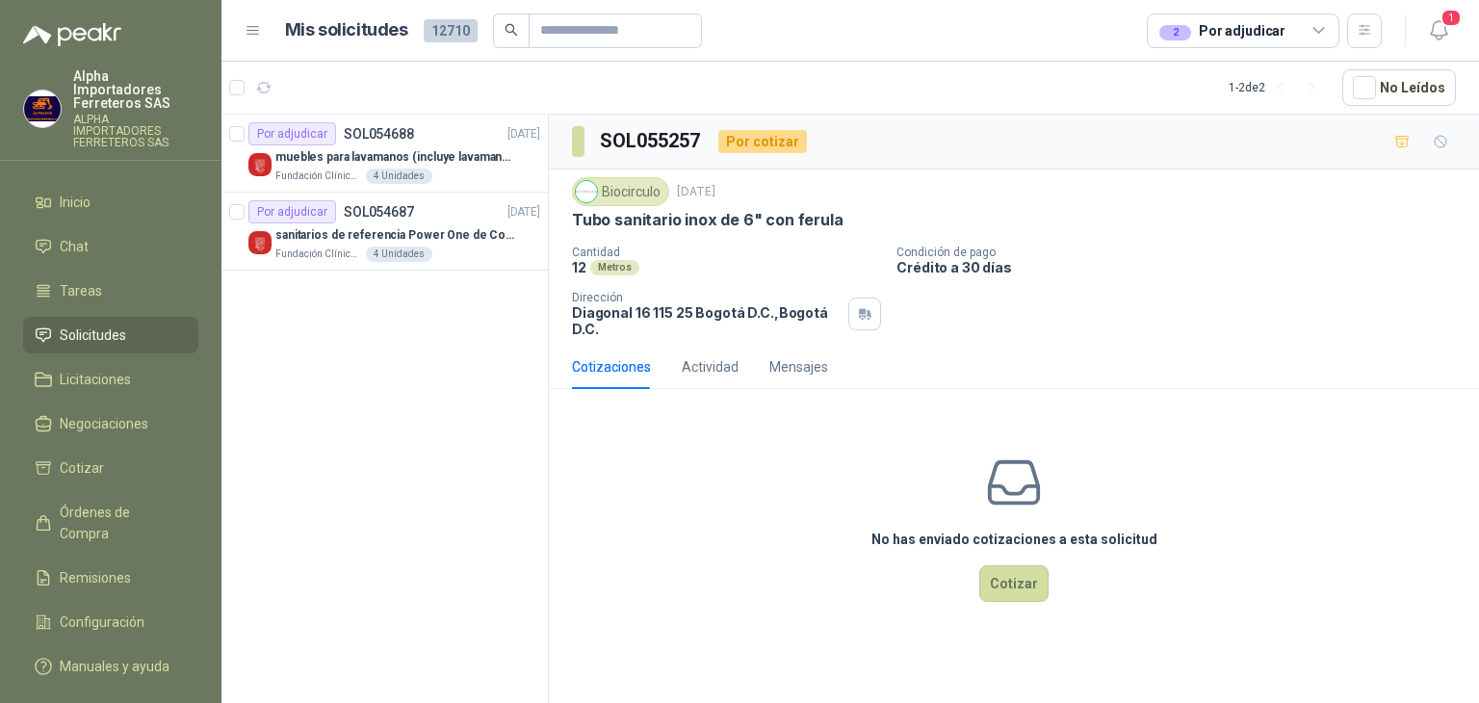
click at [1221, 40] on div "2 Por adjudicar" at bounding box center [1243, 30] width 193 height 35
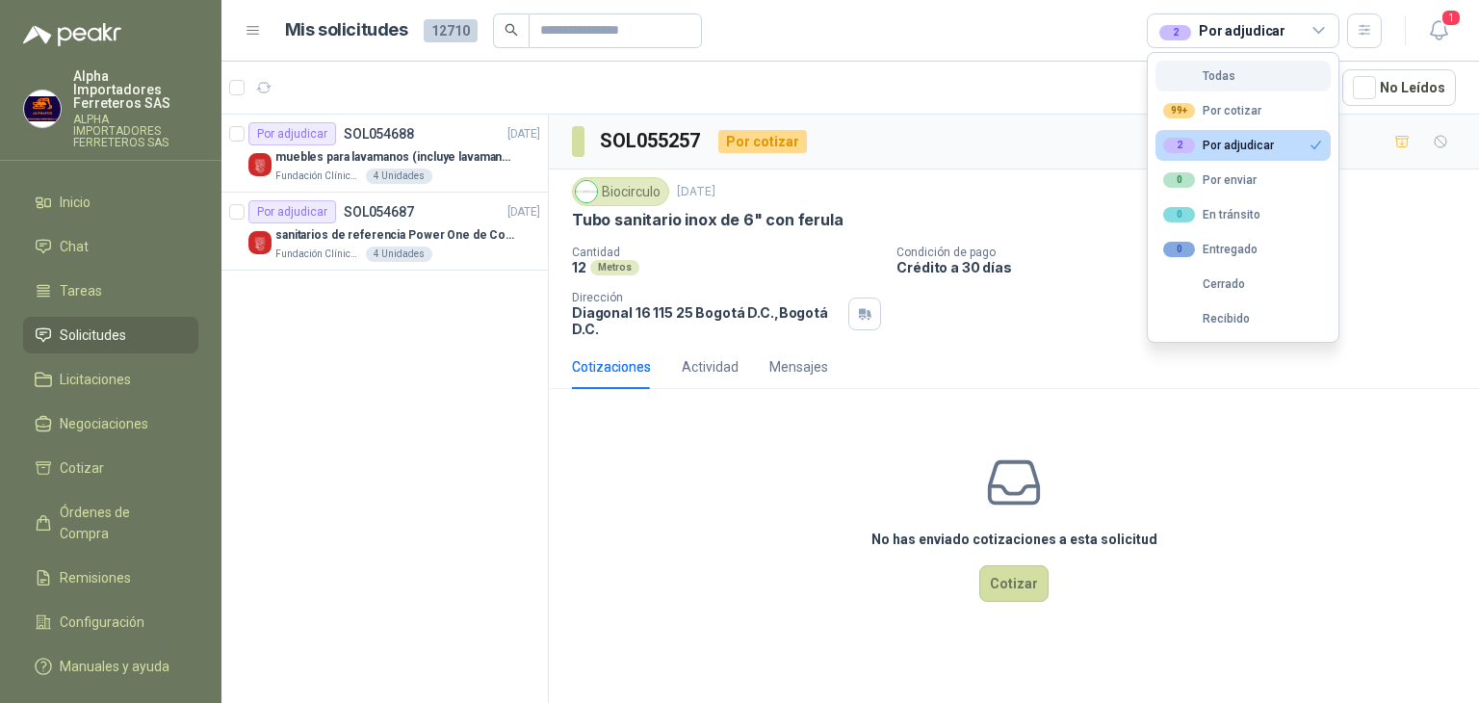
click at [1213, 77] on div "Todas" at bounding box center [1199, 75] width 72 height 13
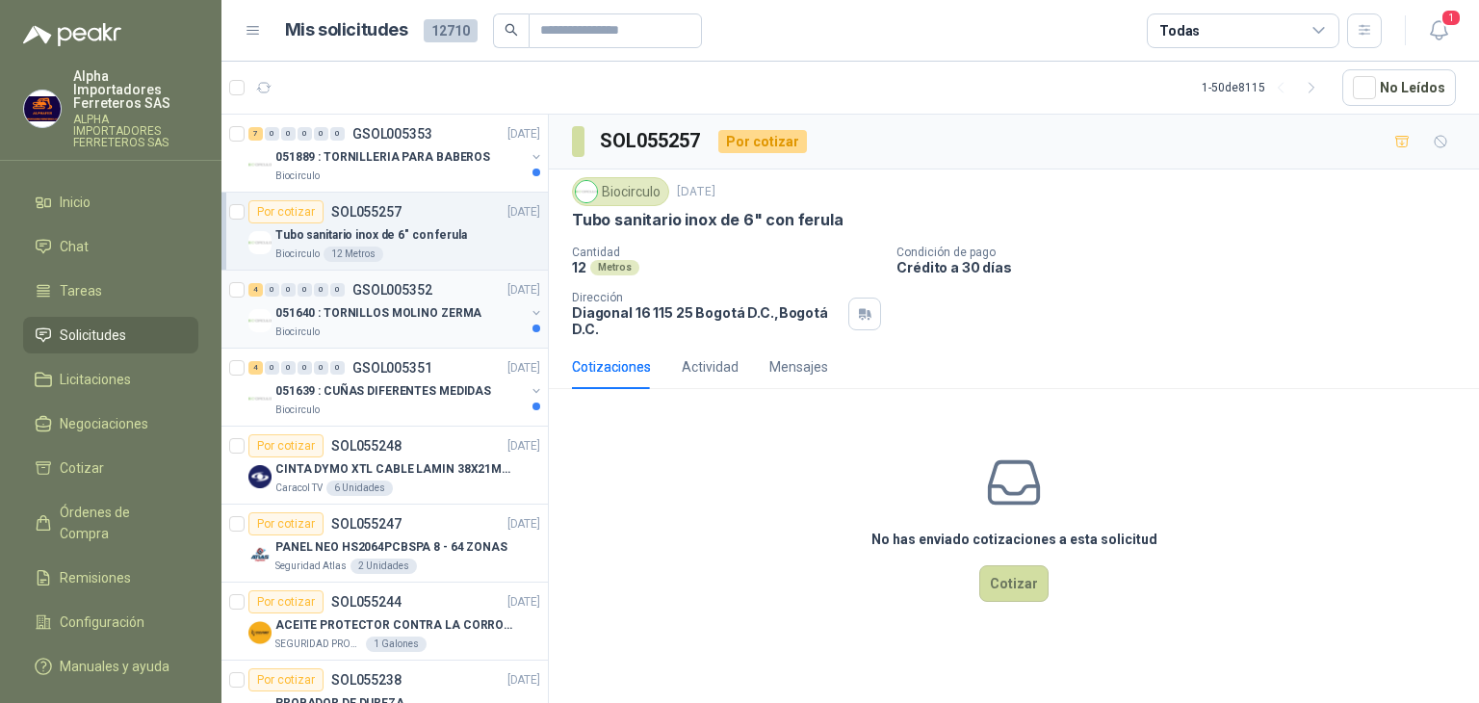
click at [387, 321] on p "051640 : TORNILLOS MOLINO ZERMA" at bounding box center [378, 313] width 206 height 18
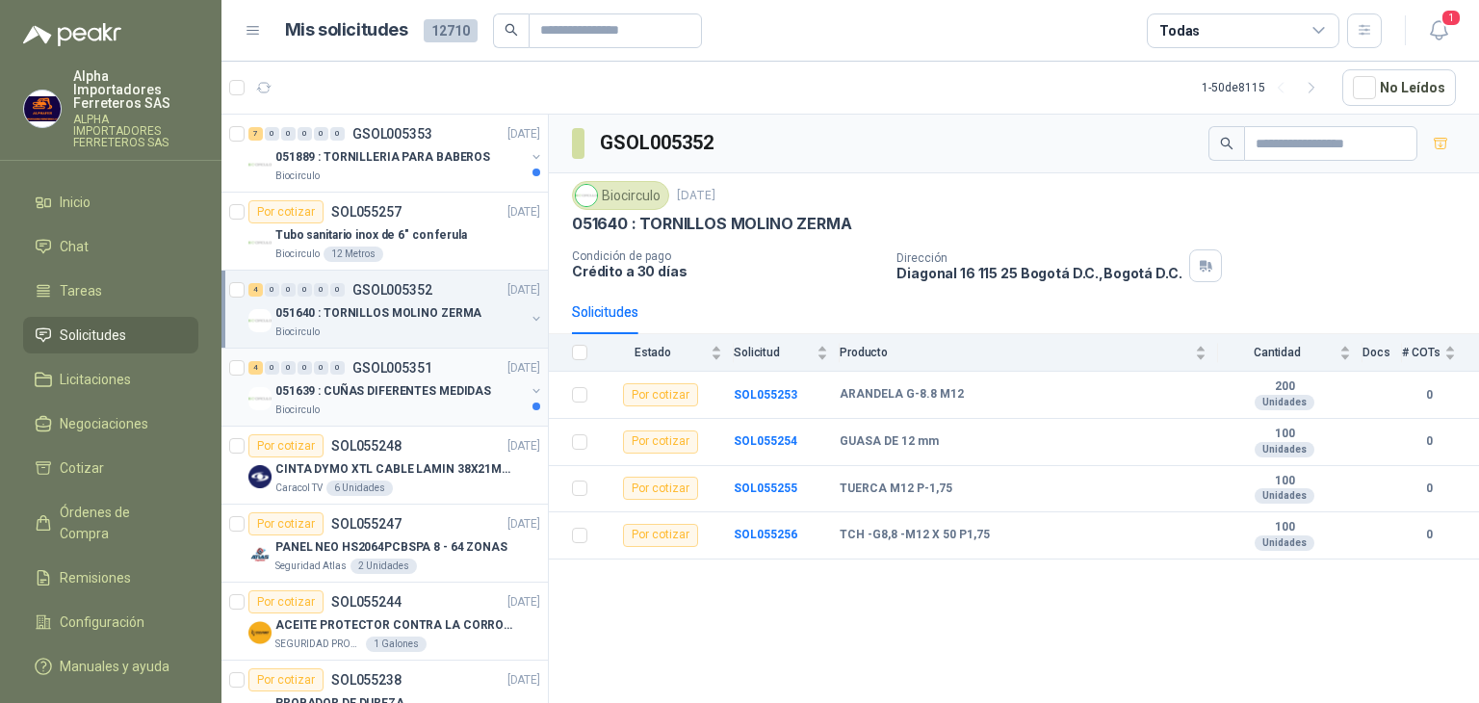
click at [374, 412] on div "Biocirculo" at bounding box center [399, 409] width 249 height 15
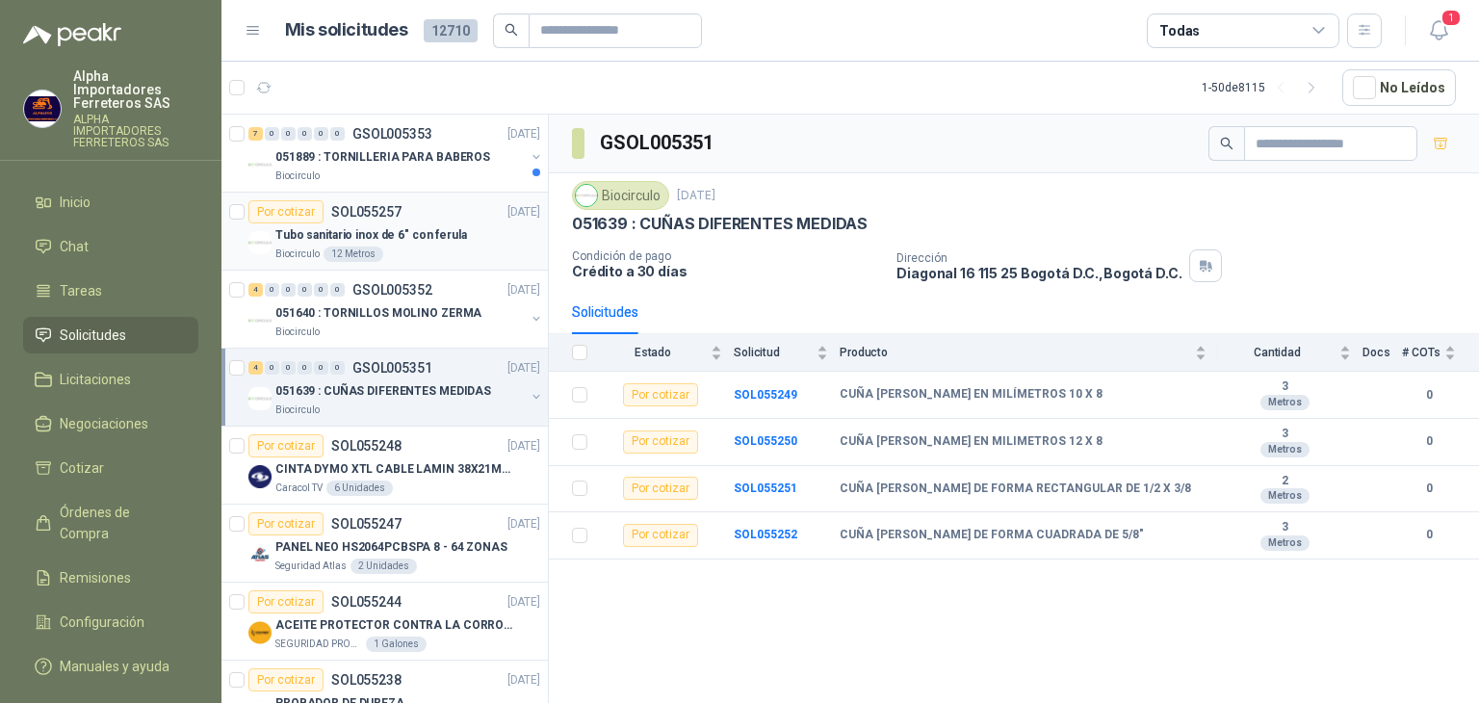
click at [311, 242] on p "Tubo sanitario inox de 6" con ferula" at bounding box center [371, 235] width 192 height 18
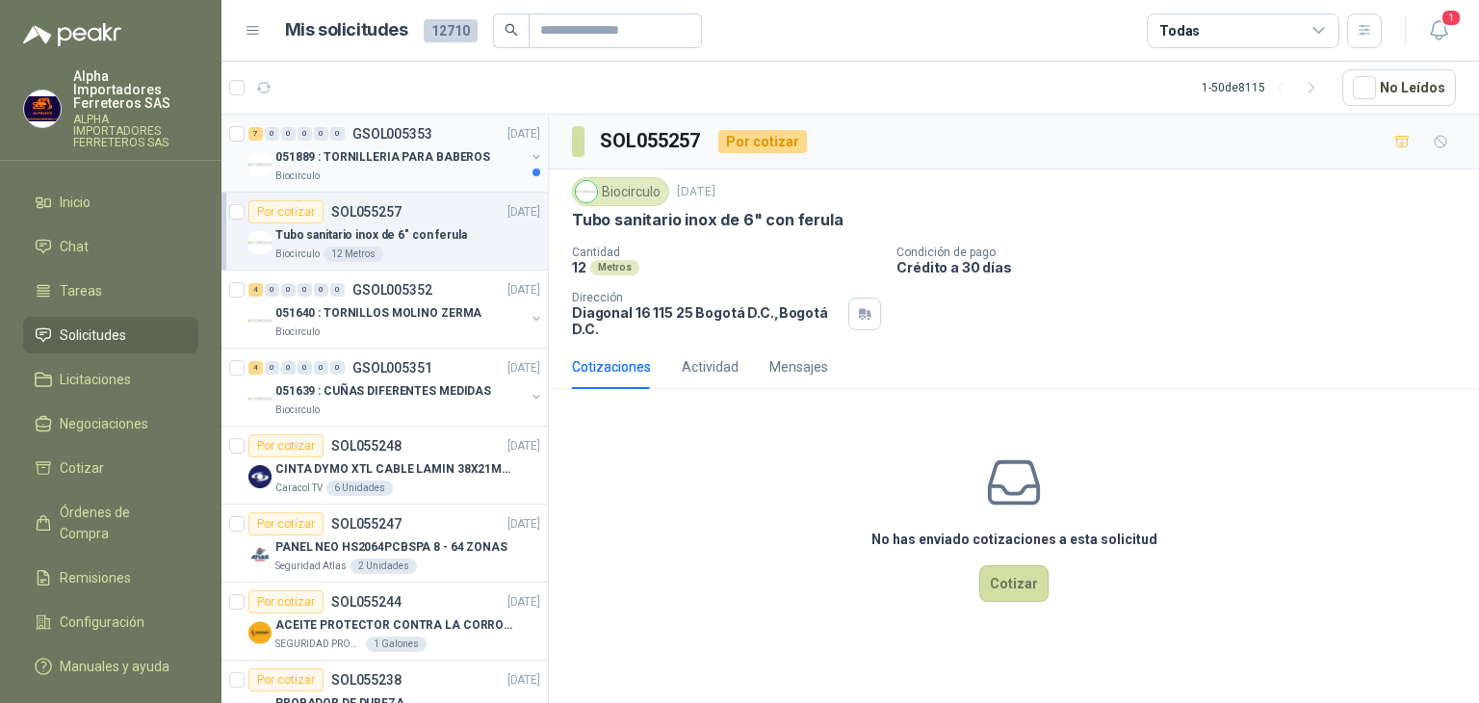
click at [391, 165] on p "051889 : TORNILLERIA PARA BABEROS" at bounding box center [382, 157] width 215 height 18
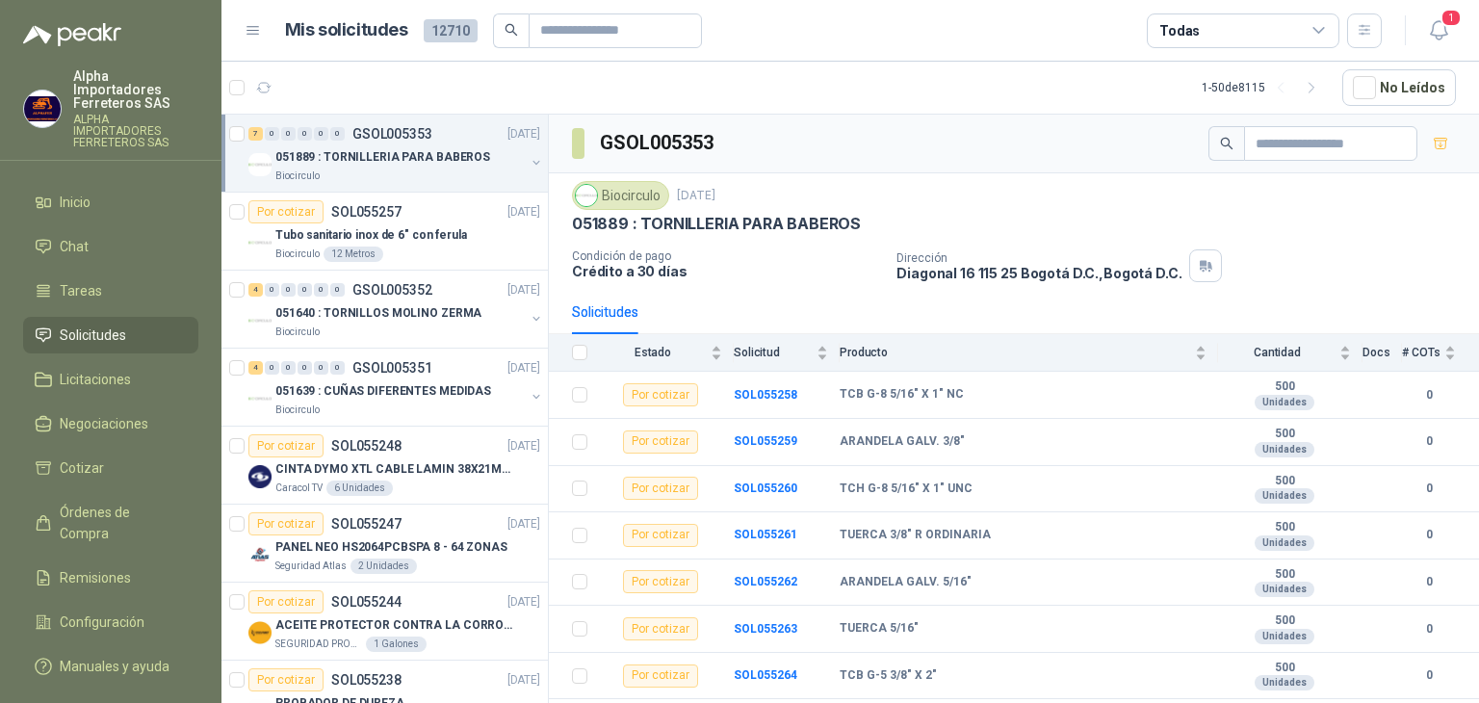
click at [679, 292] on div "Solicitudes" at bounding box center [1014, 312] width 884 height 44
click at [412, 255] on div "Biocirculo 12 Metros" at bounding box center [407, 253] width 265 height 15
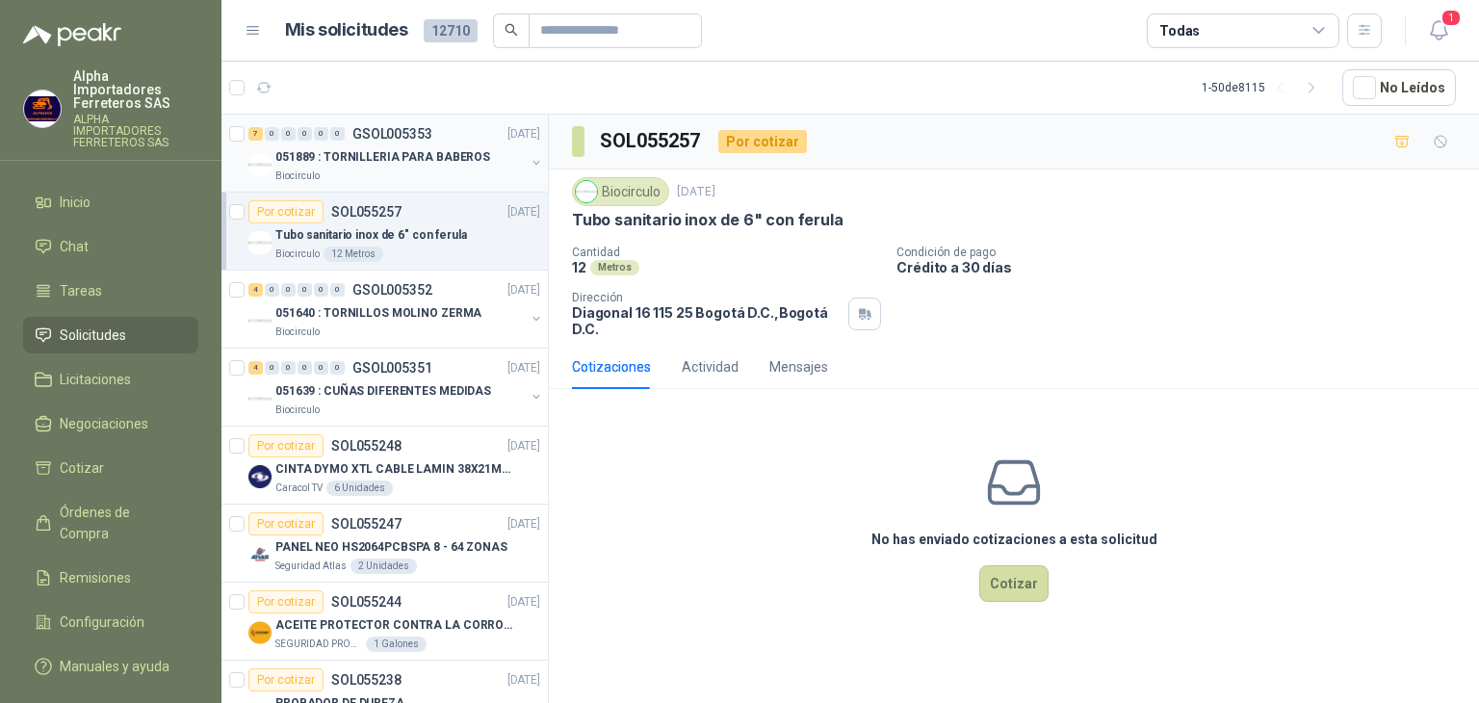
click at [404, 168] on div "Biocirculo" at bounding box center [399, 175] width 249 height 15
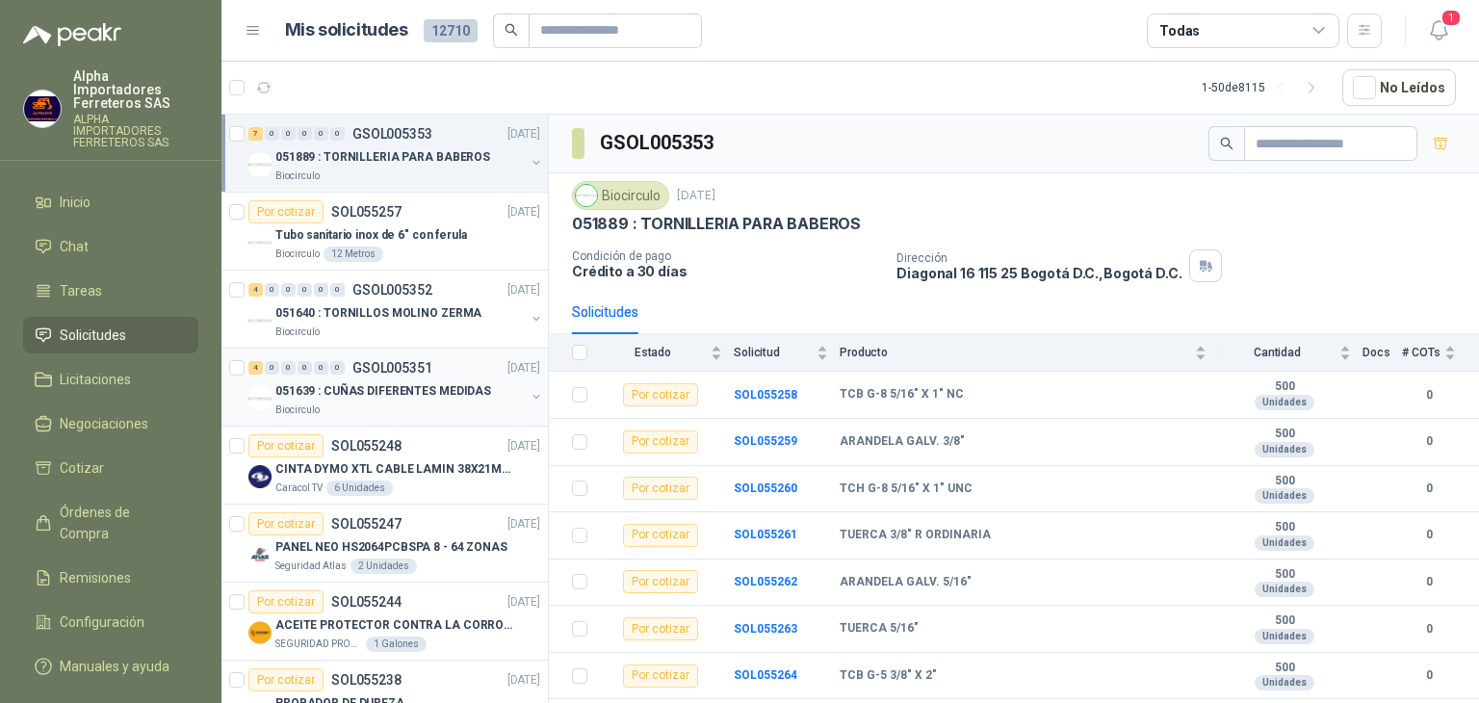
click at [324, 382] on p "051639 : CUÑAS DIFERENTES MEDIDAS" at bounding box center [383, 391] width 216 height 18
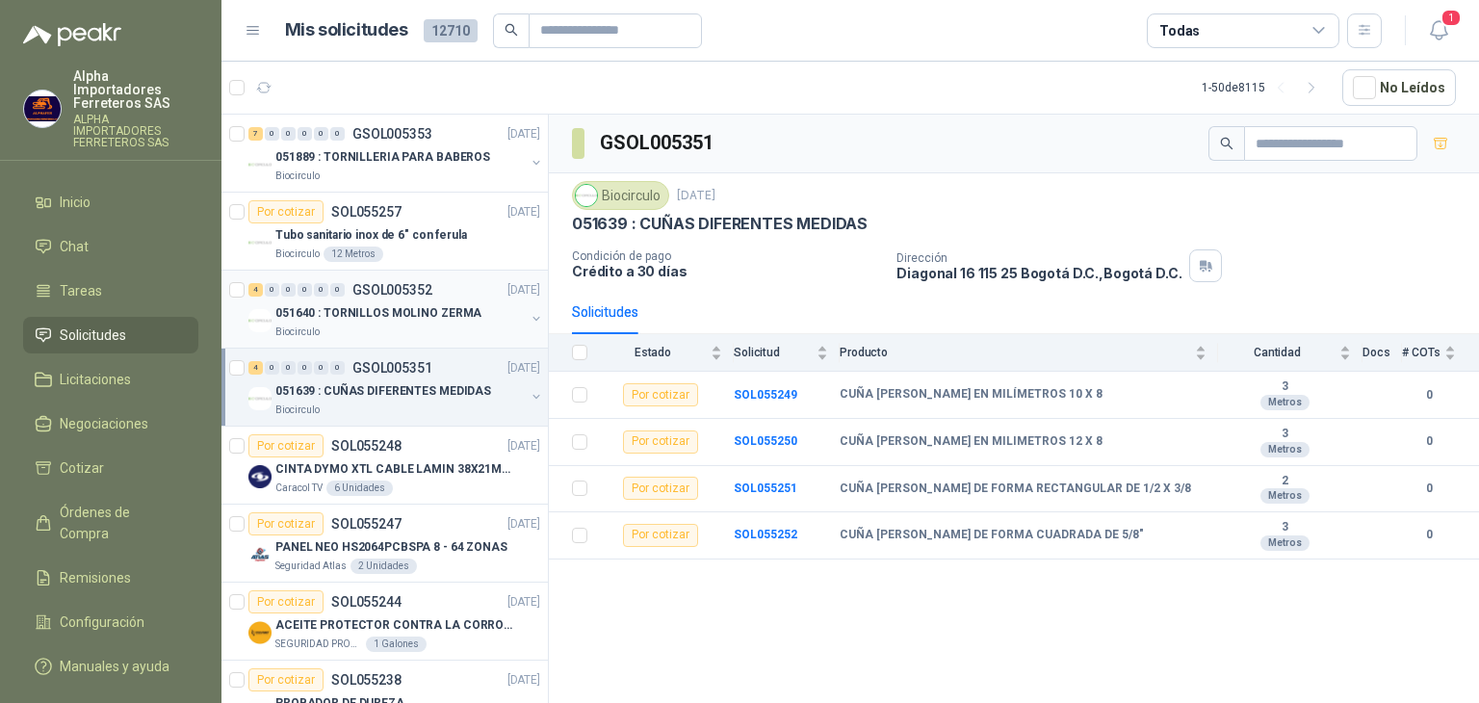
click at [348, 332] on div "Biocirculo" at bounding box center [399, 331] width 249 height 15
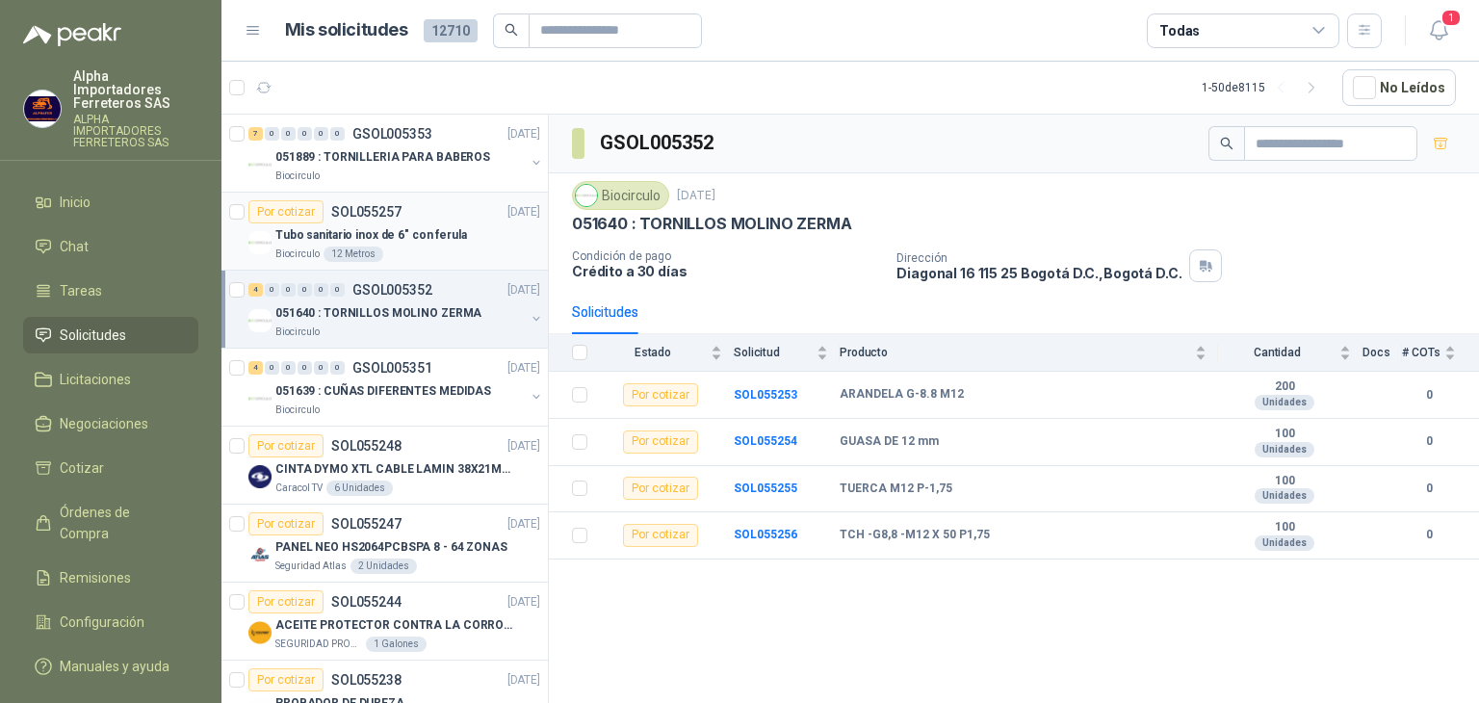
click at [374, 242] on p "Tubo sanitario inox de 6" con ferula" at bounding box center [371, 235] width 192 height 18
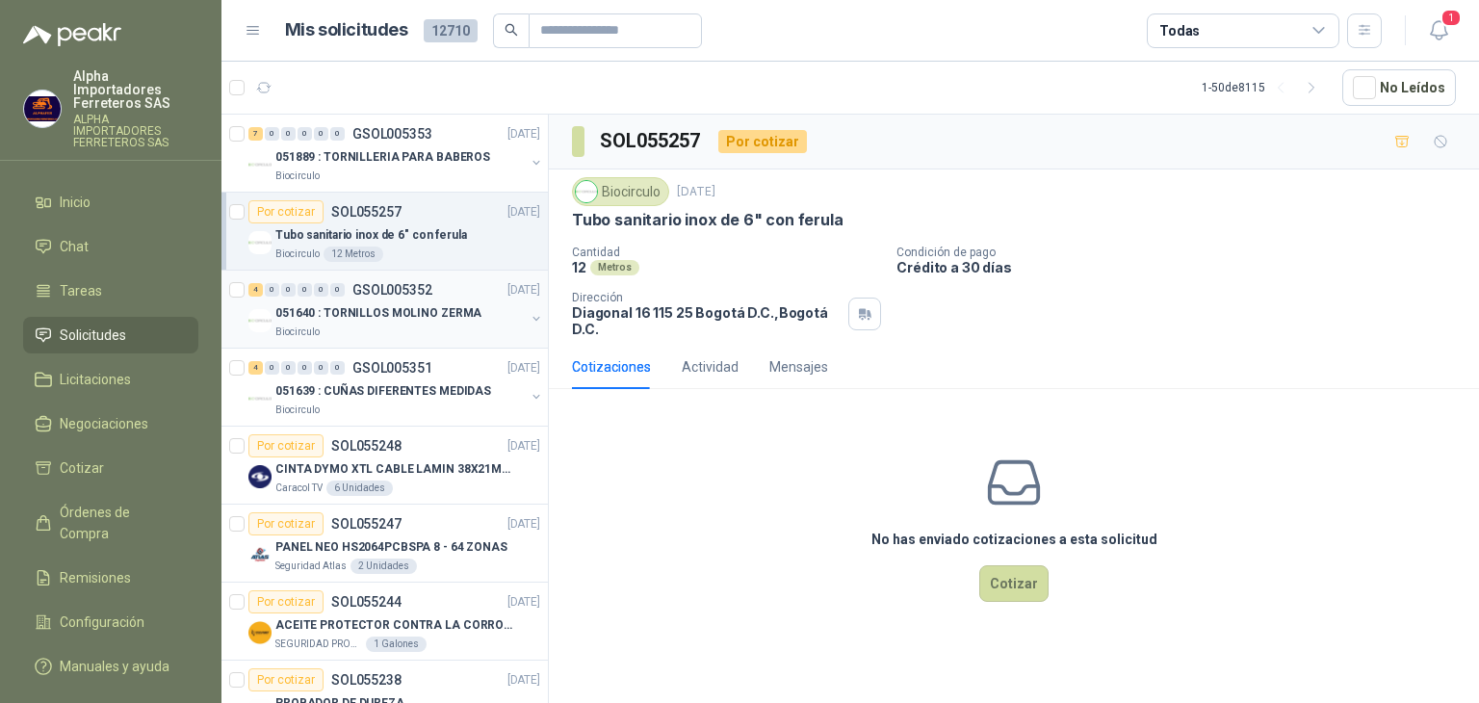
click at [393, 290] on p "GSOL005352" at bounding box center [392, 289] width 80 height 13
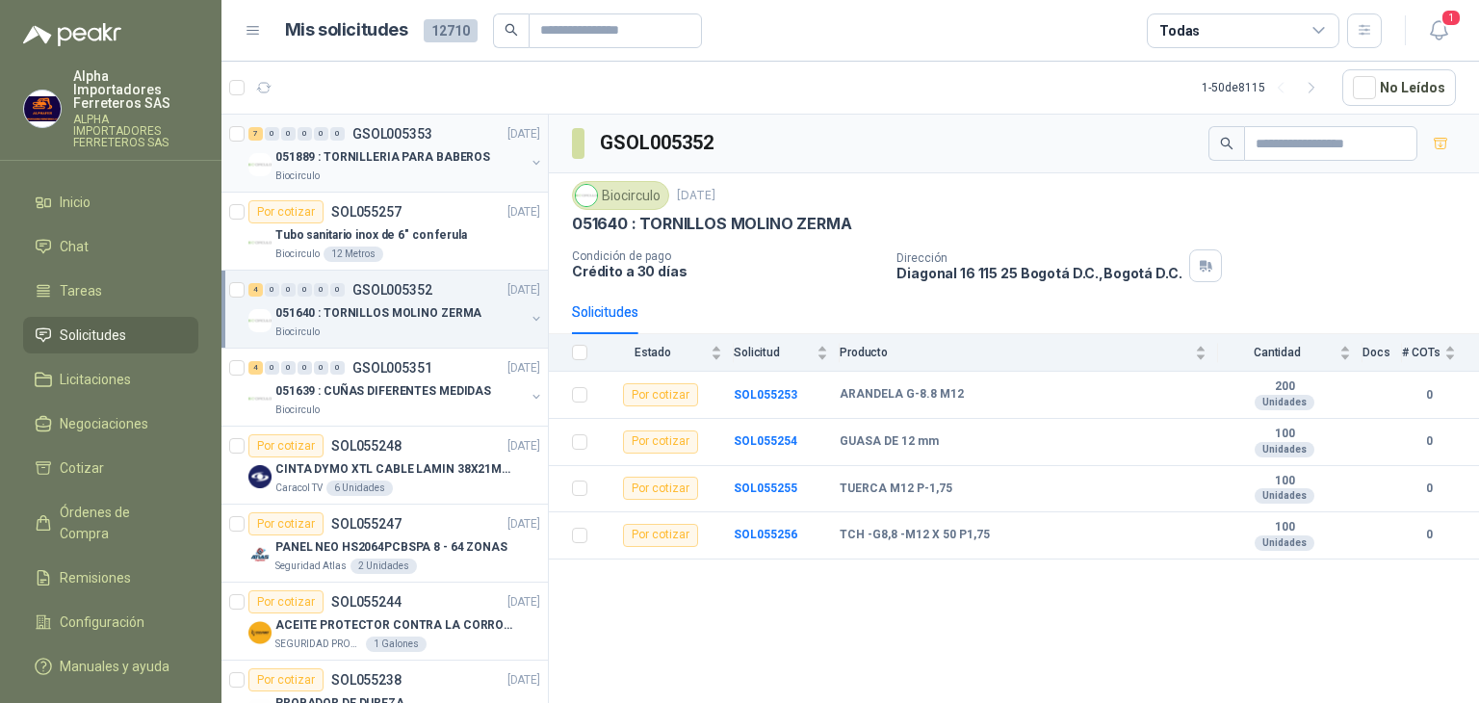
click at [401, 149] on p "051889 : TORNILLERIA PARA BABEROS" at bounding box center [382, 157] width 215 height 18
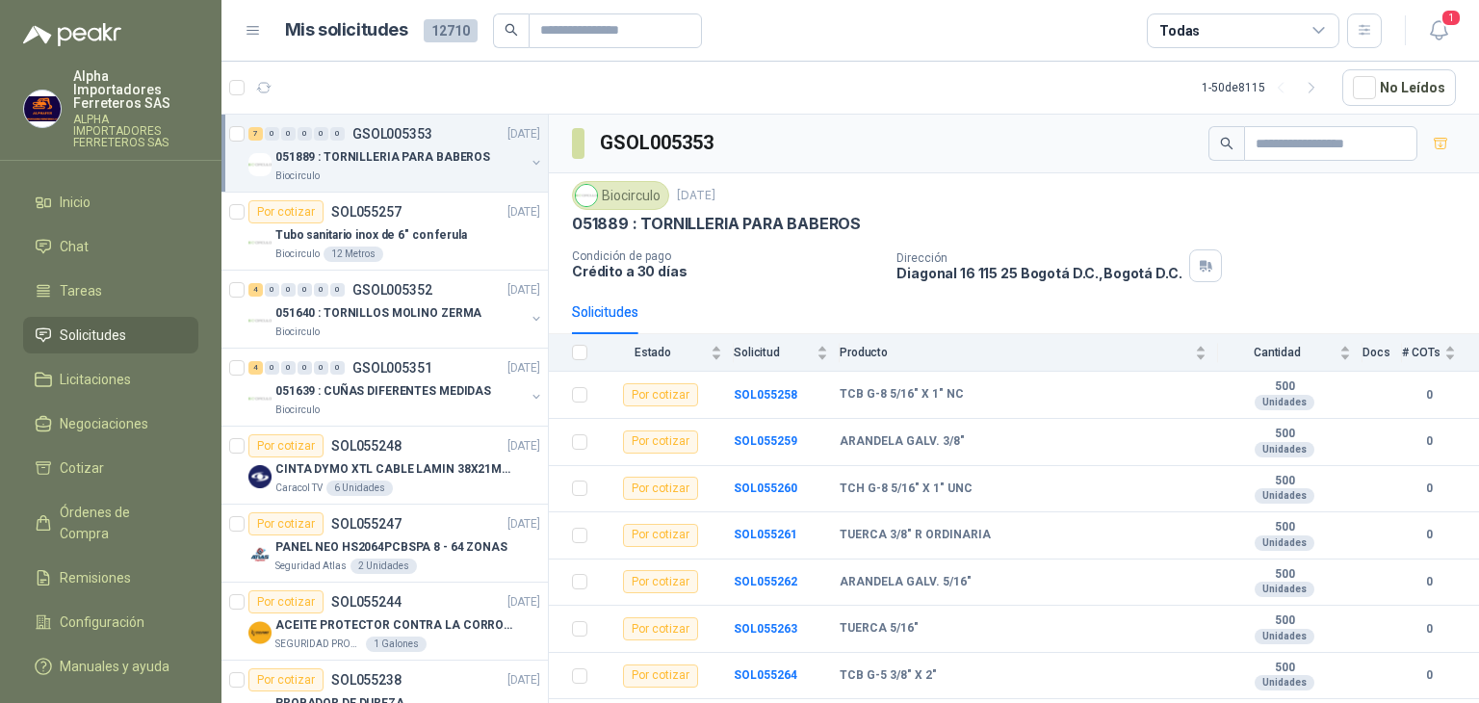
click at [1194, 27] on div "Todas" at bounding box center [1179, 30] width 40 height 21
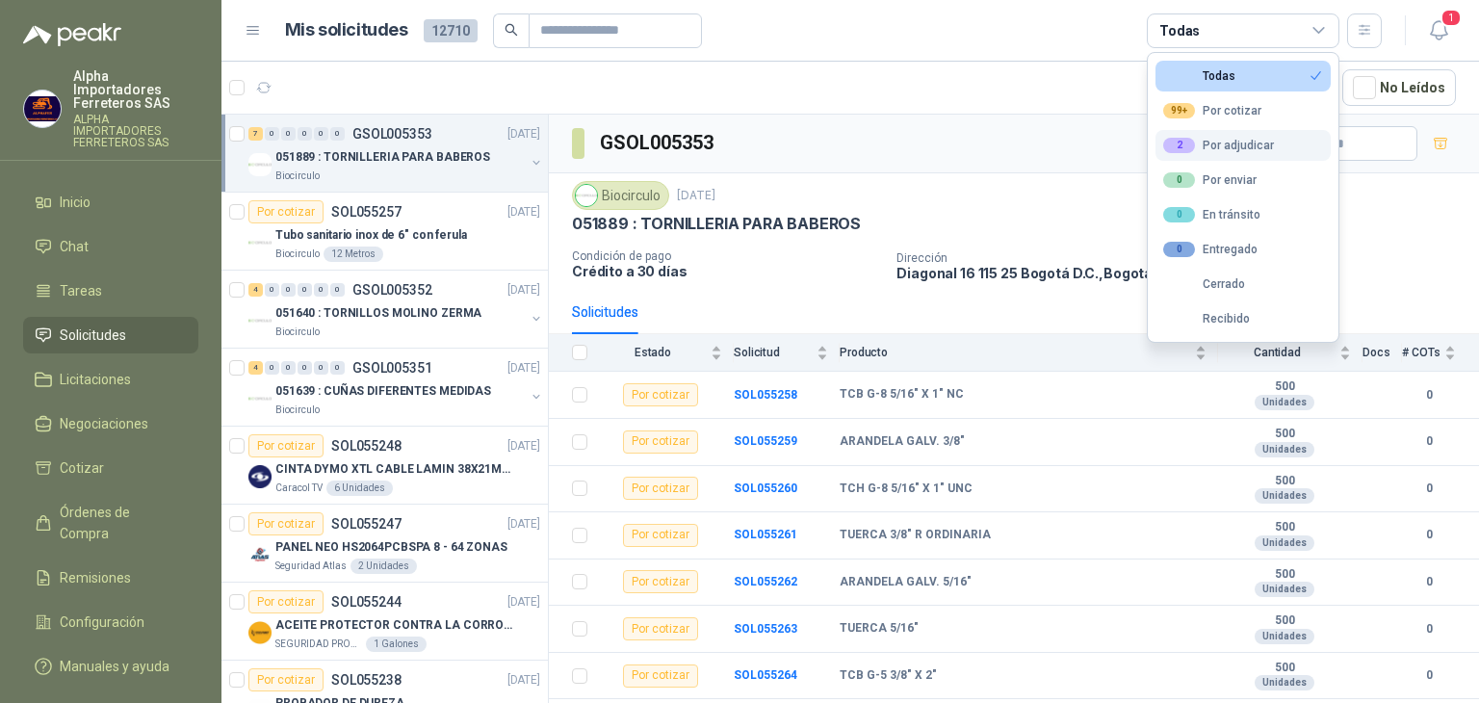
click at [1214, 148] on div "2 Por adjudicar" at bounding box center [1218, 145] width 111 height 15
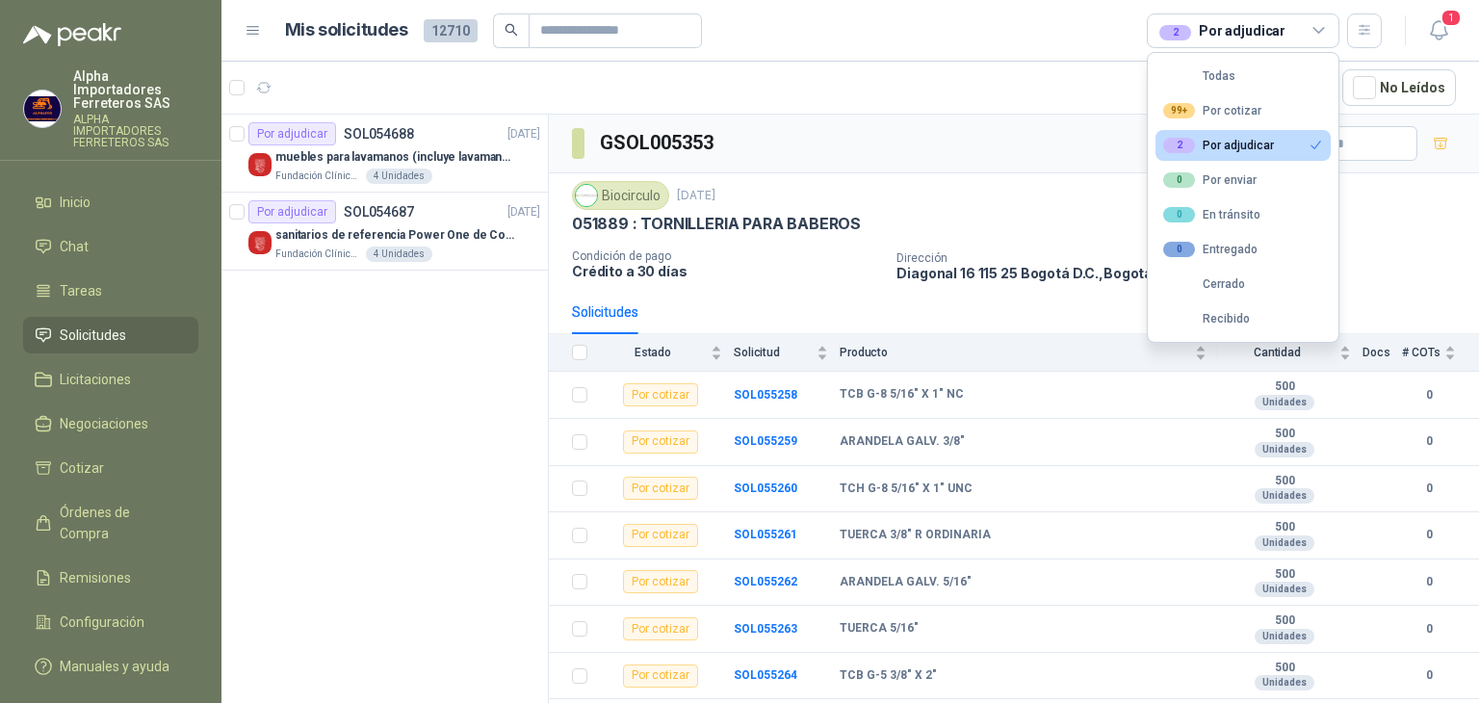
click at [1231, 41] on div "2 Por adjudicar" at bounding box center [1243, 30] width 193 height 35
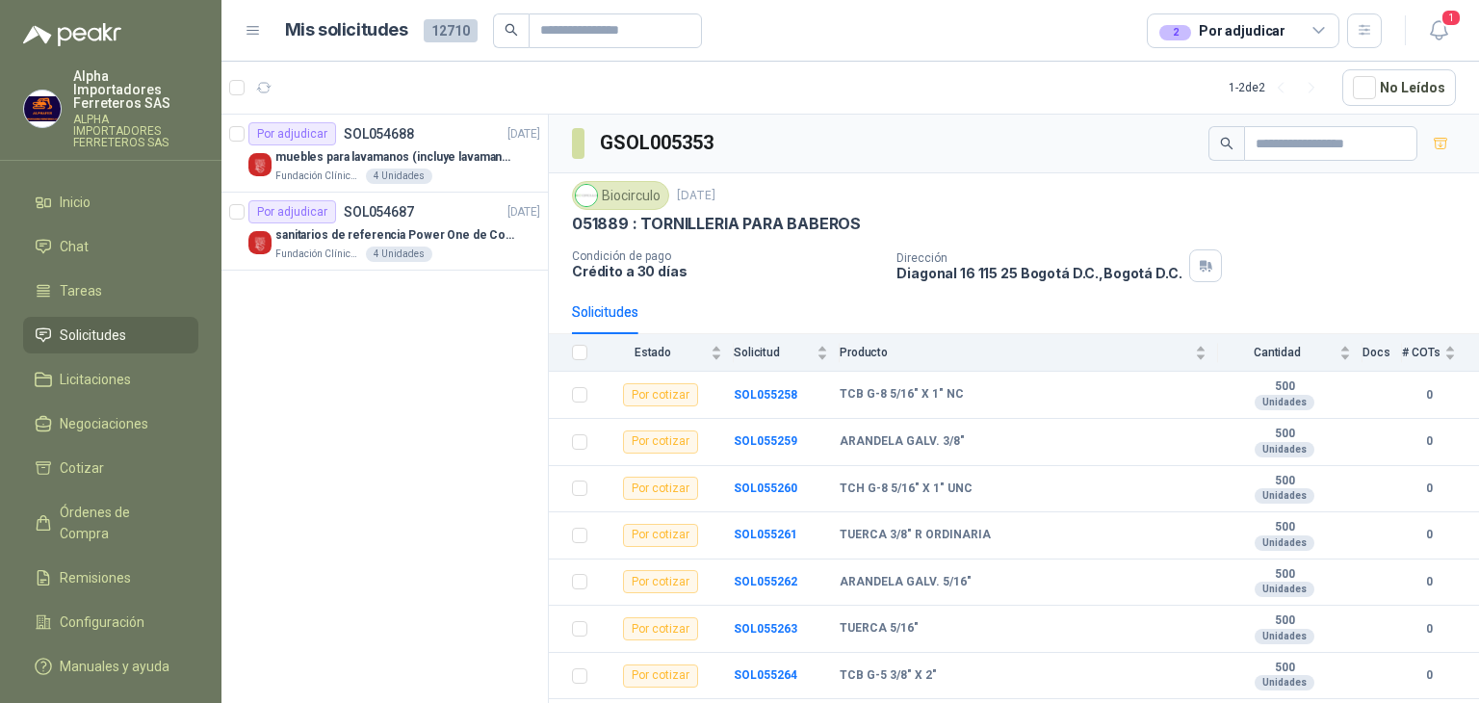
click at [1231, 41] on div "2 Por adjudicar" at bounding box center [1243, 30] width 193 height 35
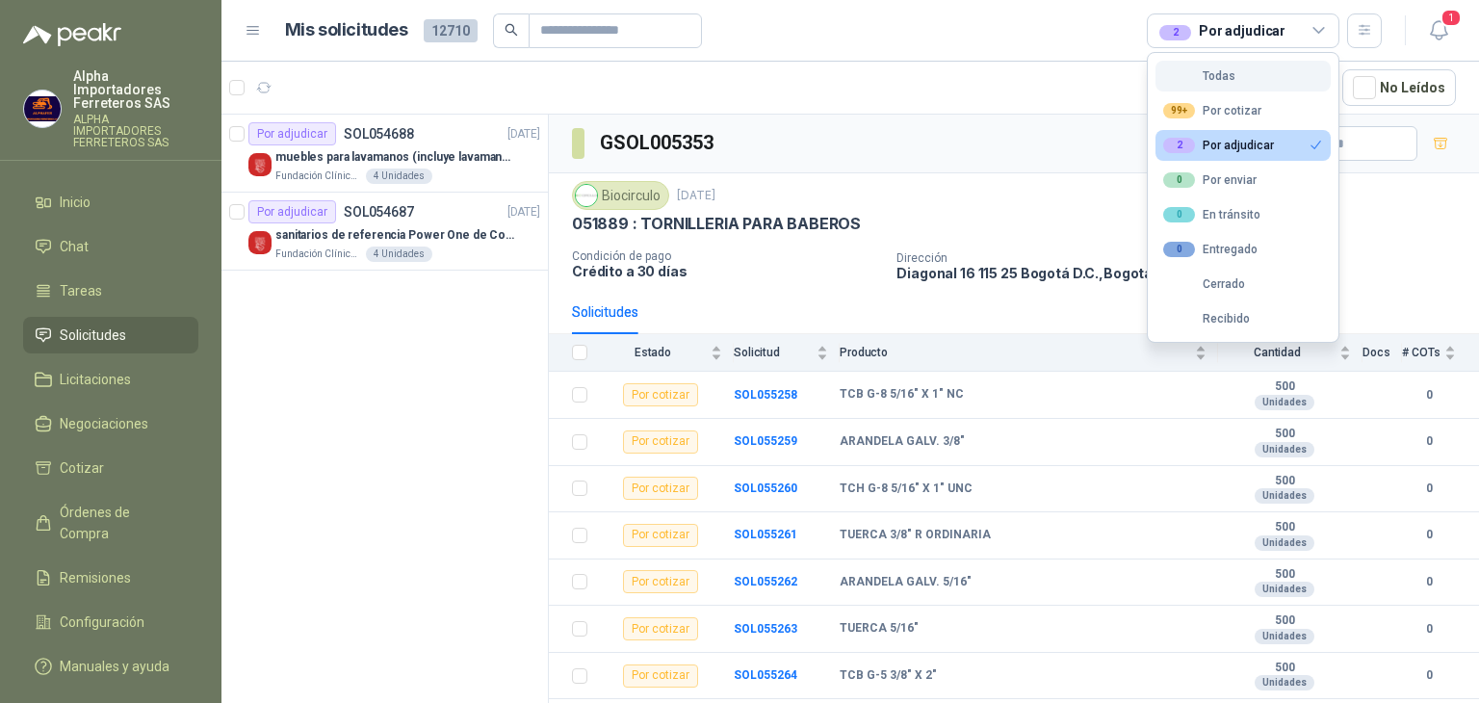
click at [1228, 69] on div "Todas" at bounding box center [1199, 75] width 72 height 13
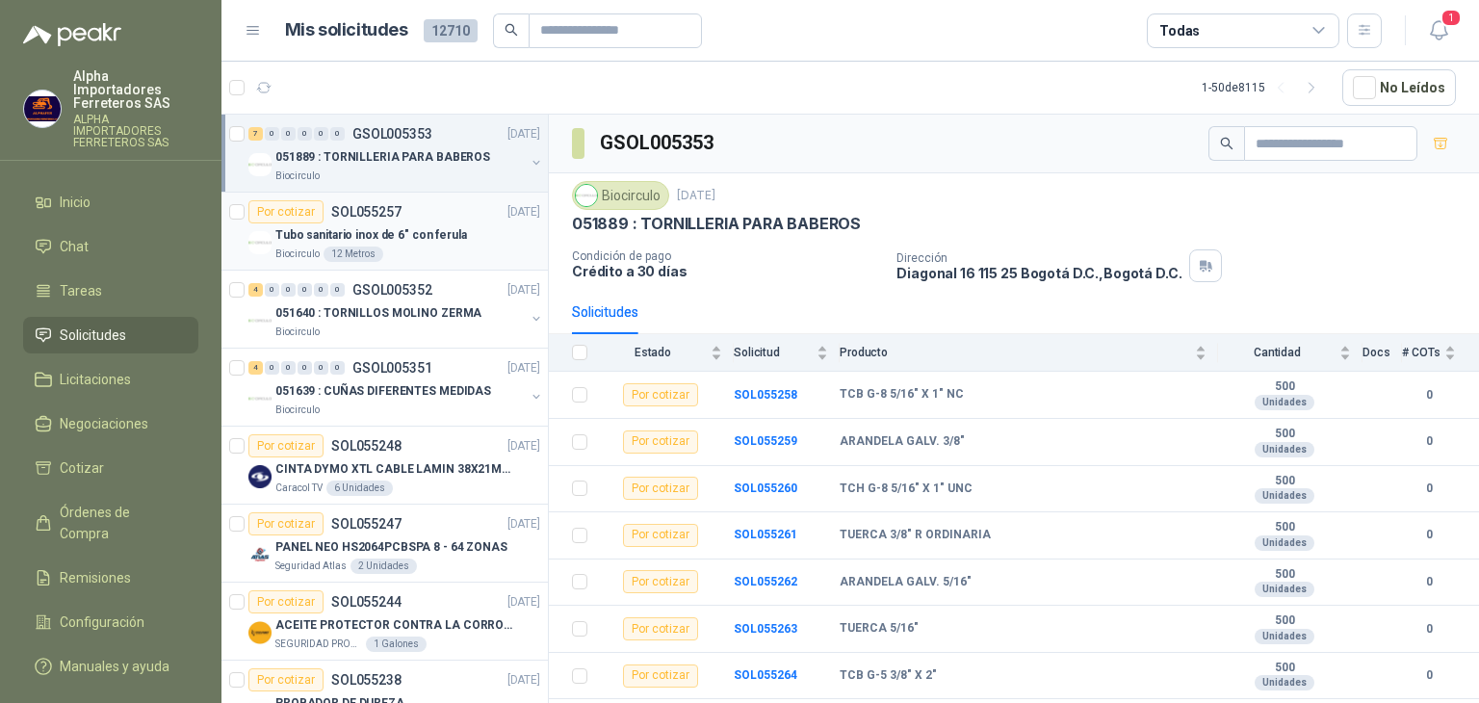
click at [412, 211] on div "Por cotizar SOL055257 [DATE]" at bounding box center [394, 211] width 292 height 23
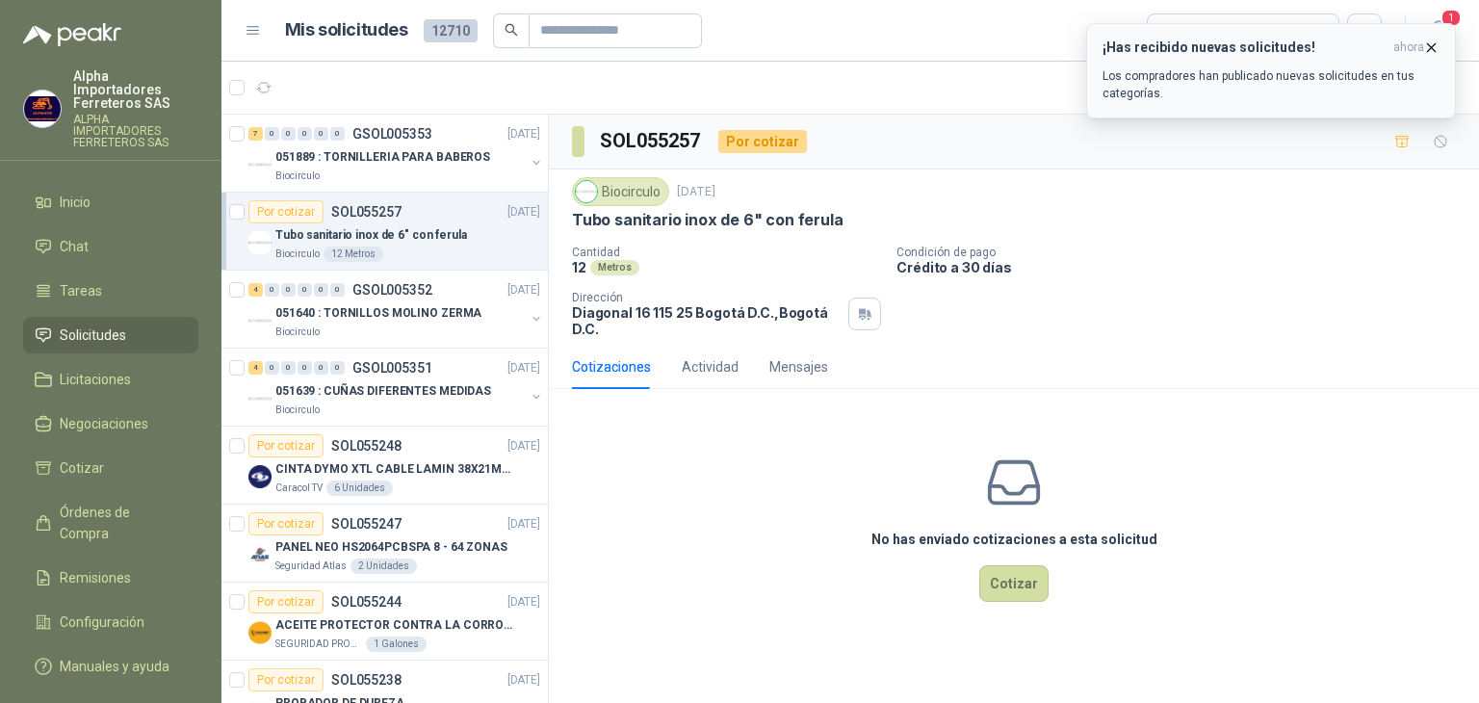
click at [1203, 70] on p "Los compradores han publicado nuevas solicitudes en tus categorías." at bounding box center [1270, 84] width 337 height 35
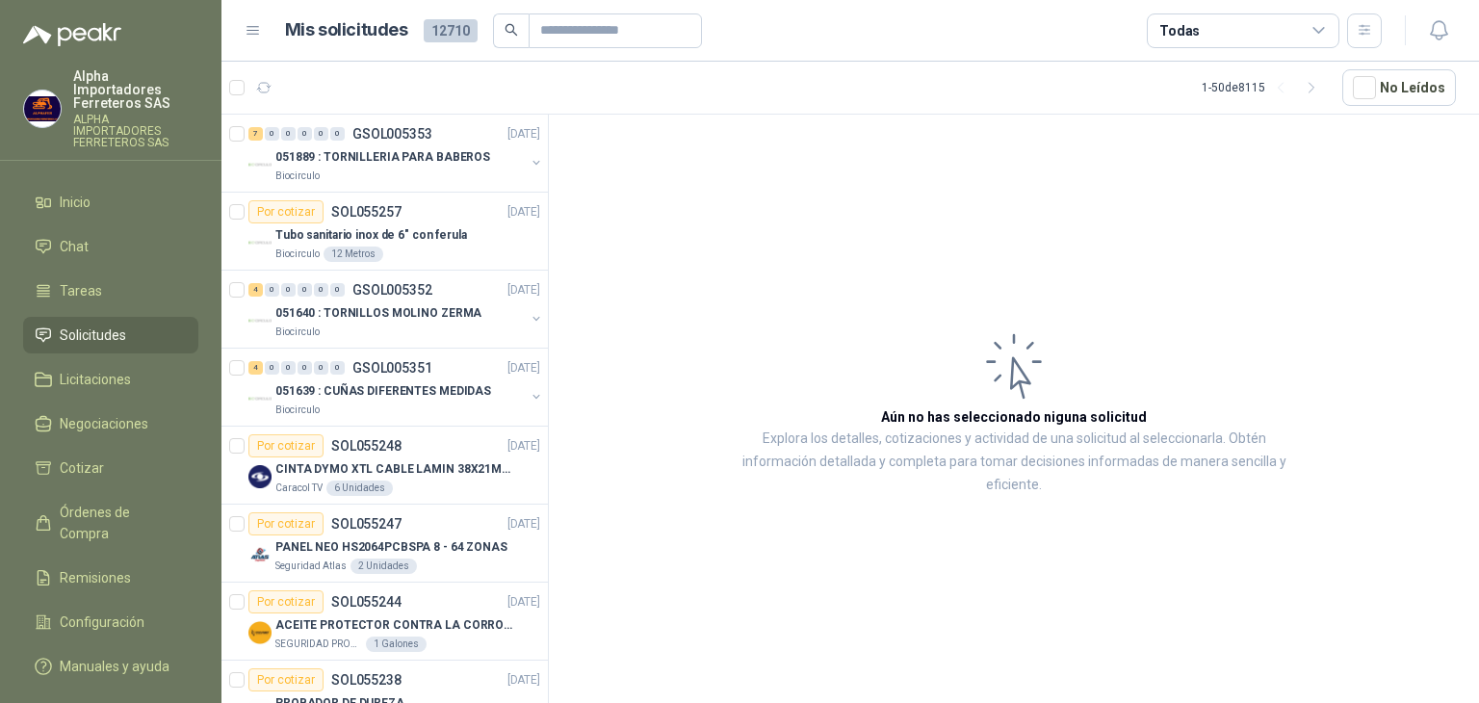
click at [120, 198] on ul "Inicio Chat Tareas Solicitudes Licitaciones Negociaciones Cotizar Órdenes de Co…" at bounding box center [110, 438] width 221 height 508
click at [134, 192] on li "Inicio" at bounding box center [111, 202] width 152 height 21
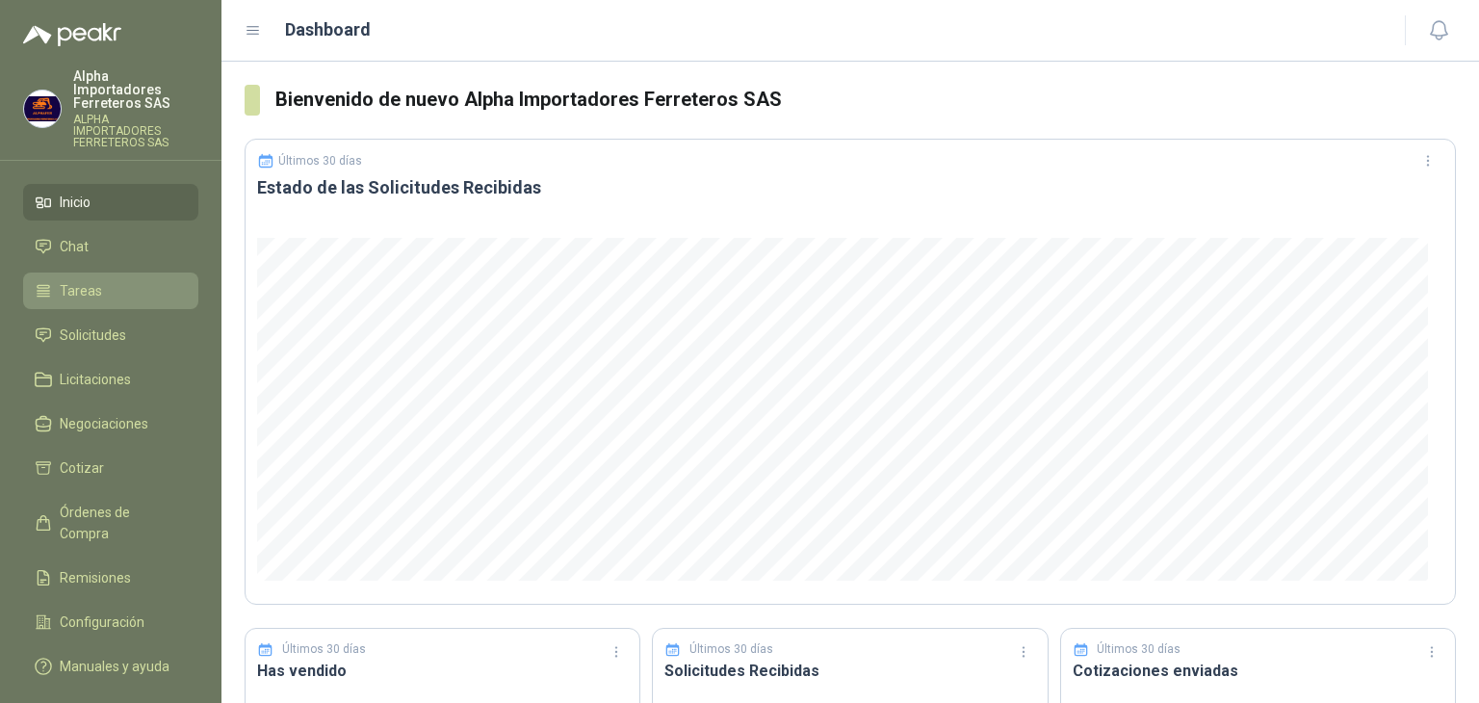
click at [146, 280] on li "Tareas" at bounding box center [111, 290] width 152 height 21
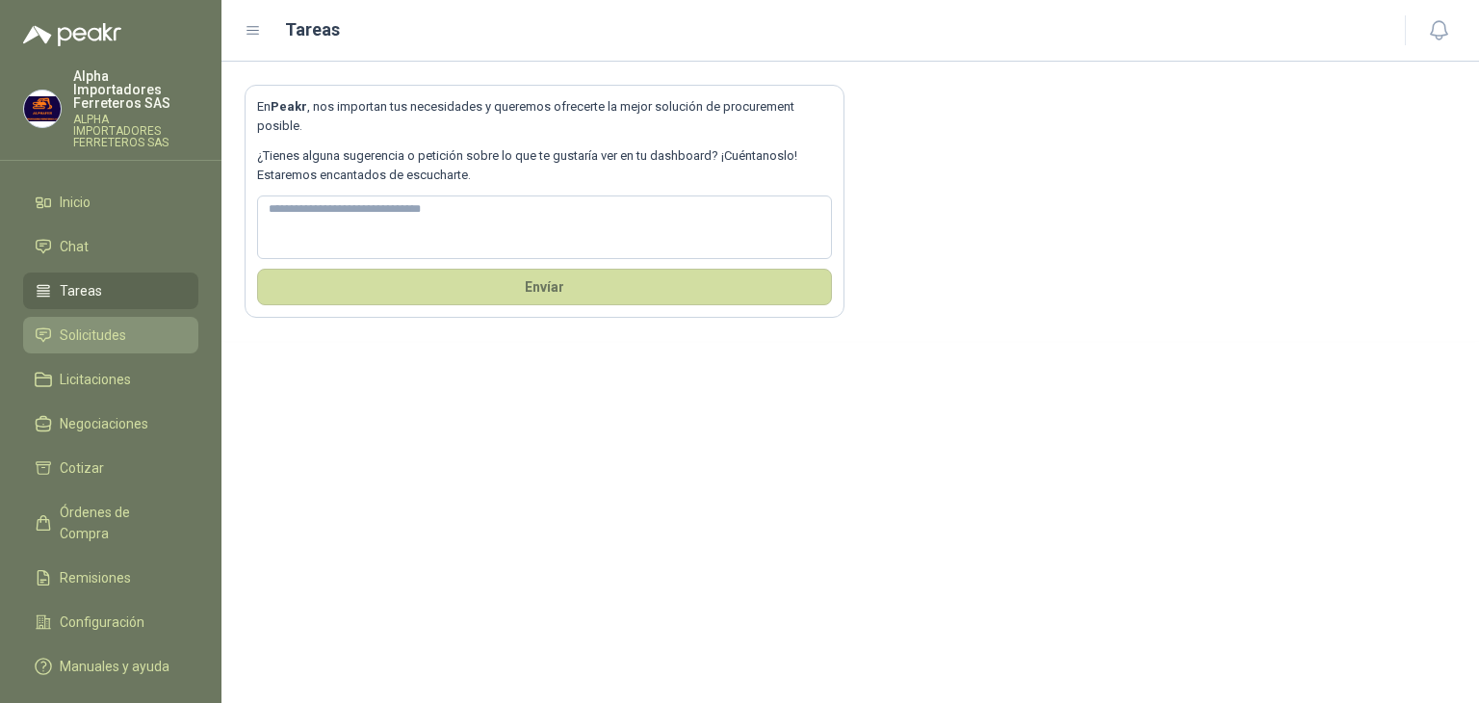
click at [142, 324] on li "Solicitudes" at bounding box center [111, 334] width 152 height 21
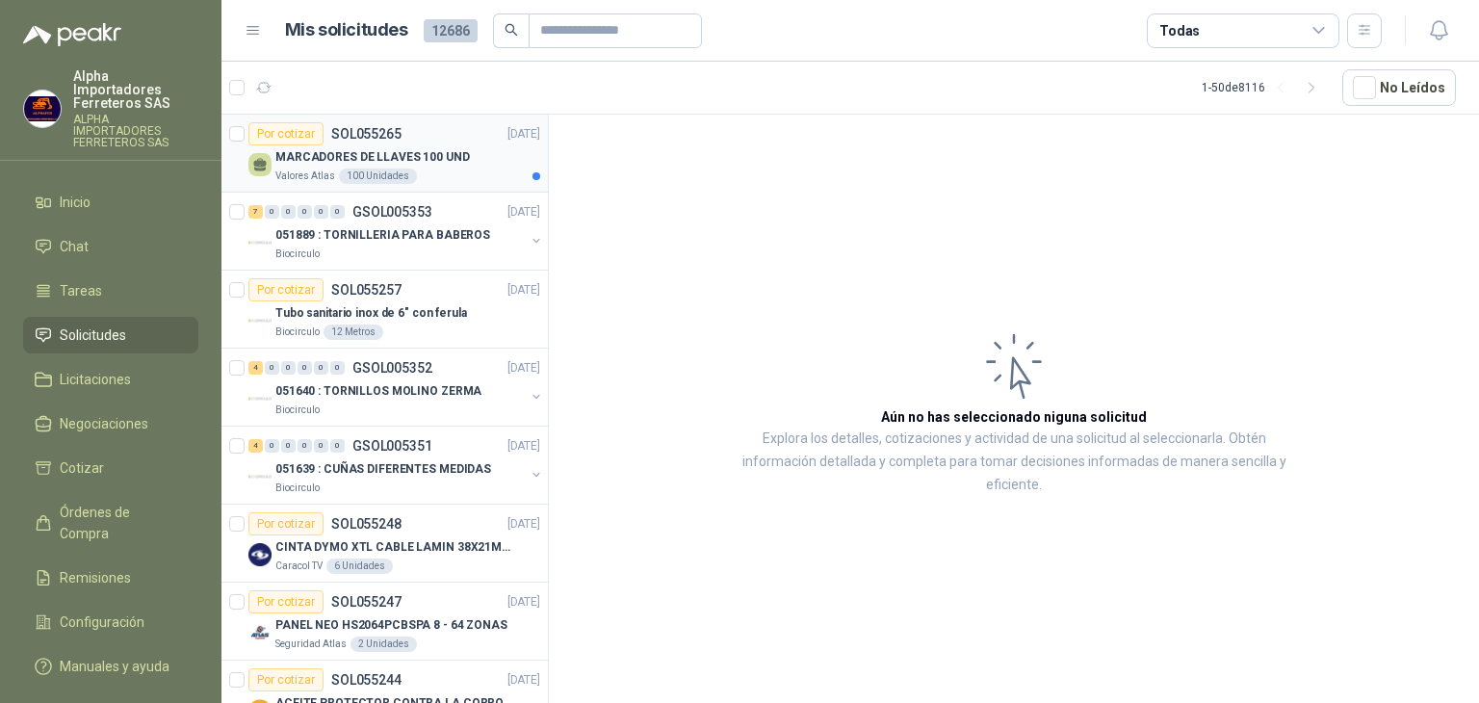
click at [292, 173] on p "Valores Atlas" at bounding box center [305, 175] width 60 height 15
